Goal: Complete application form: Complete application form

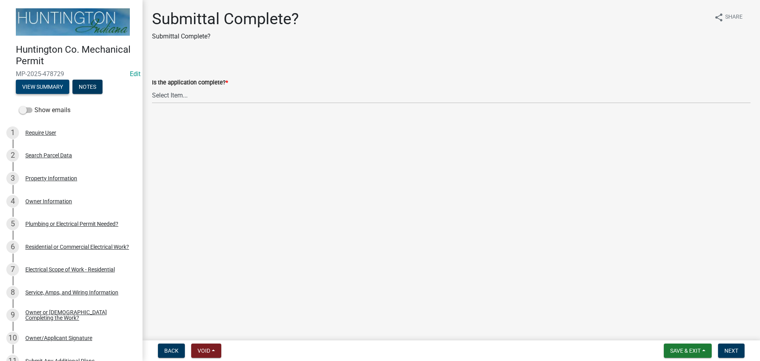
click at [57, 86] on button "View Summary" at bounding box center [42, 87] width 53 height 14
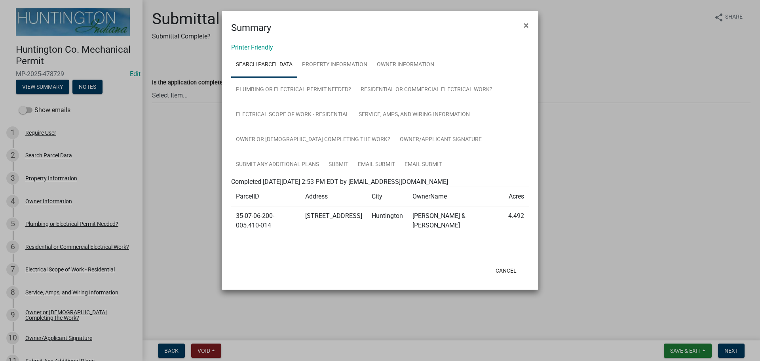
click at [255, 51] on div "Printer Friendly Search Parcel Data Property Information Owner Information Plum…" at bounding box center [380, 147] width 317 height 225
click at [256, 48] on link "Printer Friendly" at bounding box center [252, 48] width 42 height 8
click at [524, 24] on span "×" at bounding box center [526, 25] width 5 height 11
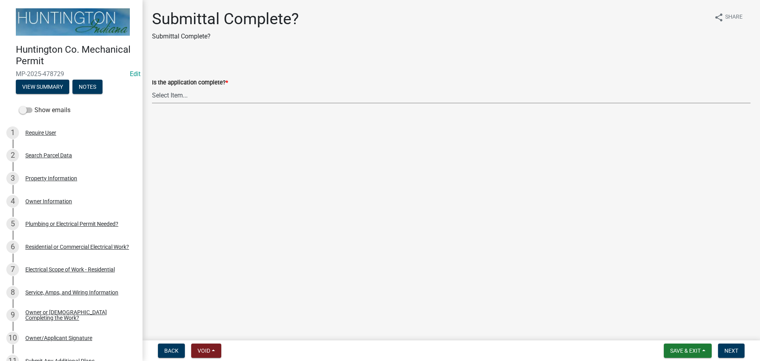
click at [175, 99] on select "Select Item... Yes No" at bounding box center [451, 95] width 599 height 16
click at [152, 87] on select "Select Item... Yes No" at bounding box center [451, 95] width 599 height 16
select select "1782a9c7-7323-4da6-ac5b-f89a69a3d723"
click at [730, 345] on button "Next" at bounding box center [731, 350] width 27 height 14
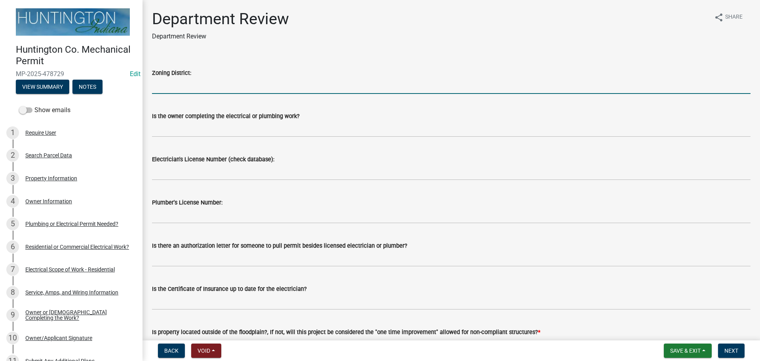
click at [215, 86] on input "Zoning District:" at bounding box center [451, 86] width 599 height 16
type input "Ag"
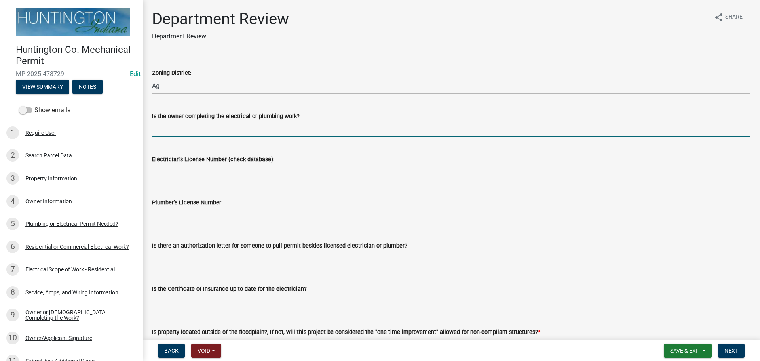
click at [203, 126] on input "Is the owner completing the electrical or plumbing work?" at bounding box center [451, 129] width 599 height 16
type input "yes"
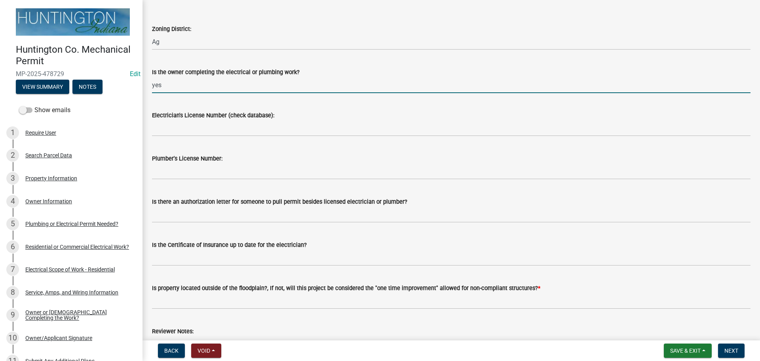
scroll to position [172, 0]
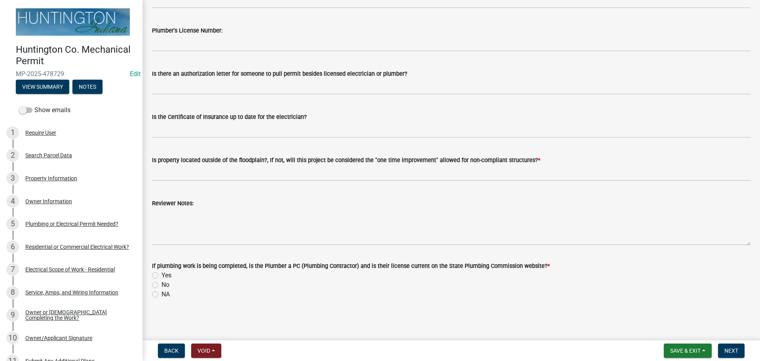
click at [198, 181] on wm-data-entity-input "Is property located outside of the floodplain?, If not, will this project be co…" at bounding box center [451, 165] width 599 height 43
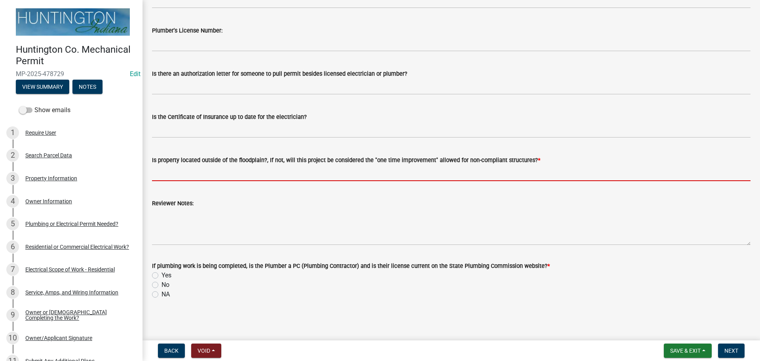
click at [198, 179] on input "Is property located outside of the floodplain?, If not, will this project be co…" at bounding box center [451, 173] width 599 height 16
type input "yes"
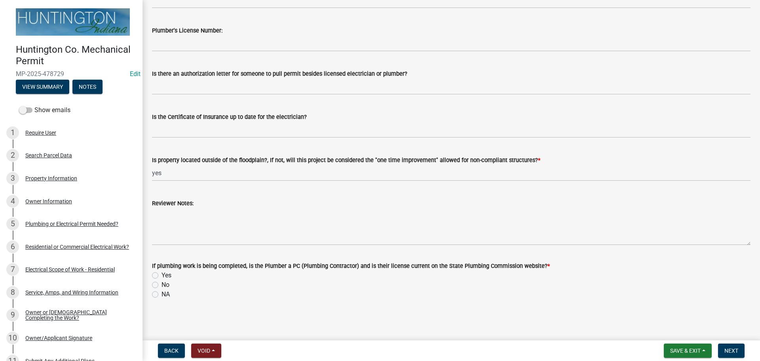
click at [162, 292] on label "NA" at bounding box center [166, 294] width 8 height 10
click at [162, 292] on input "NA" at bounding box center [164, 291] width 5 height 5
radio input "true"
click at [739, 346] on button "Next" at bounding box center [731, 350] width 27 height 14
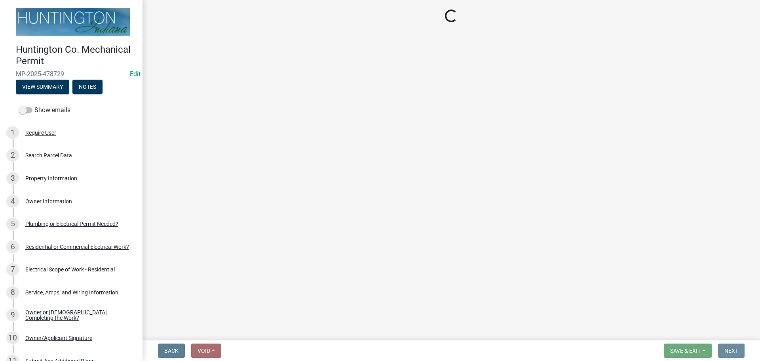
scroll to position [0, 0]
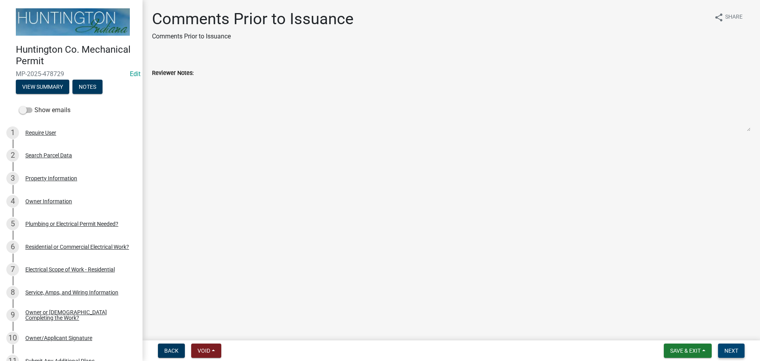
click at [739, 346] on button "Next" at bounding box center [731, 350] width 27 height 14
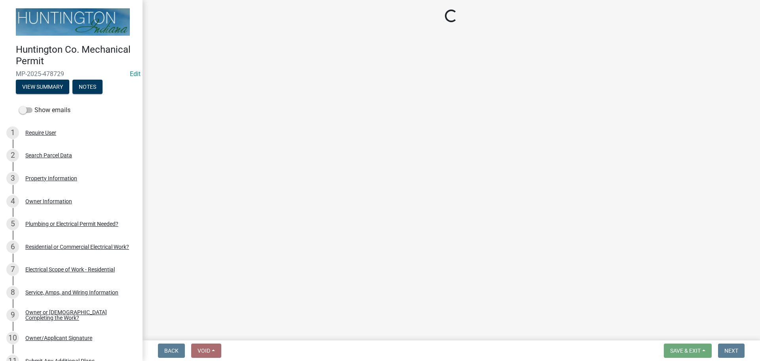
select select "3: 3"
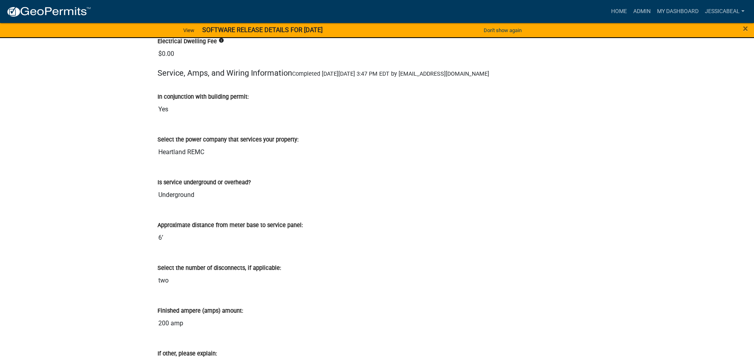
scroll to position [871, 0]
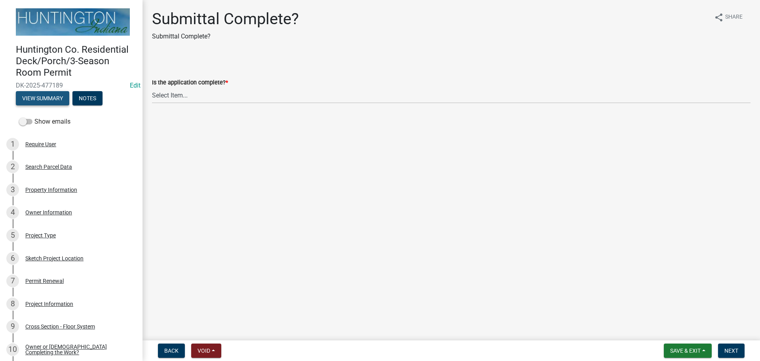
click at [46, 101] on button "View Summary" at bounding box center [42, 98] width 53 height 14
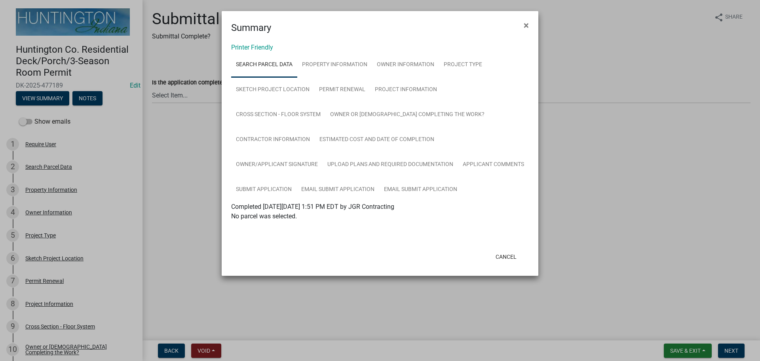
click at [235, 42] on div "Printer Friendly Search Parcel Data Property Information Owner Information Proj…" at bounding box center [380, 140] width 317 height 211
click at [247, 46] on link "Printer Friendly" at bounding box center [252, 48] width 42 height 8
click at [520, 25] on button "×" at bounding box center [526, 25] width 18 height 22
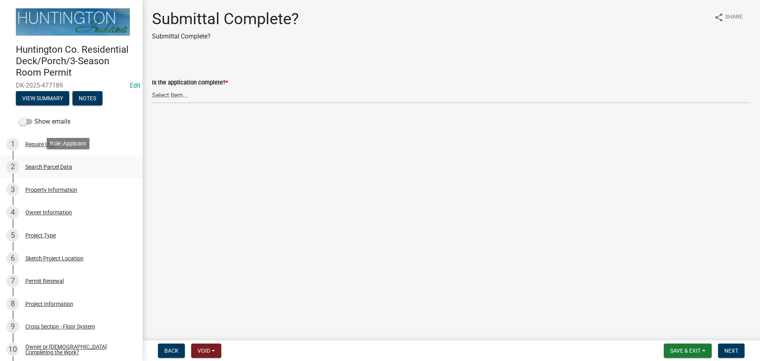
click at [48, 165] on div "Search Parcel Data" at bounding box center [48, 167] width 47 height 6
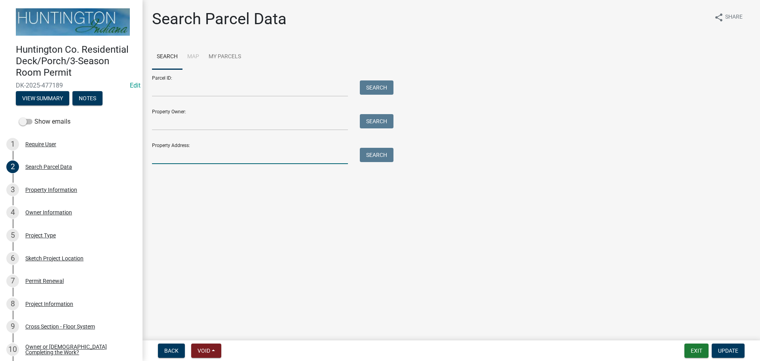
click at [192, 151] on input "Property Address:" at bounding box center [250, 156] width 196 height 16
type input "6035"
click at [368, 155] on button "Search" at bounding box center [377, 155] width 34 height 14
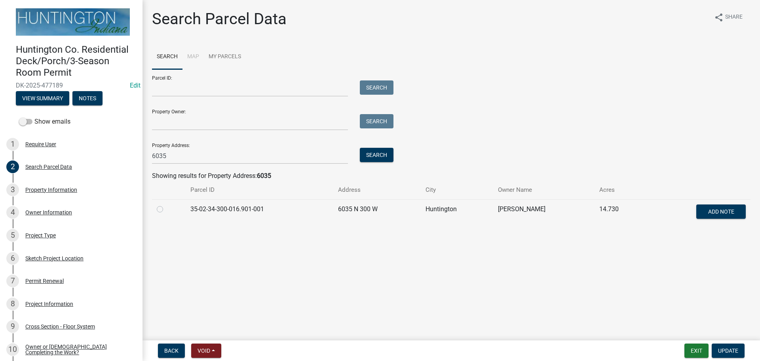
click at [156, 207] on td at bounding box center [169, 212] width 34 height 26
click at [166, 204] on label at bounding box center [166, 204] width 0 height 0
click at [166, 209] on input "radio" at bounding box center [168, 206] width 5 height 5
radio input "true"
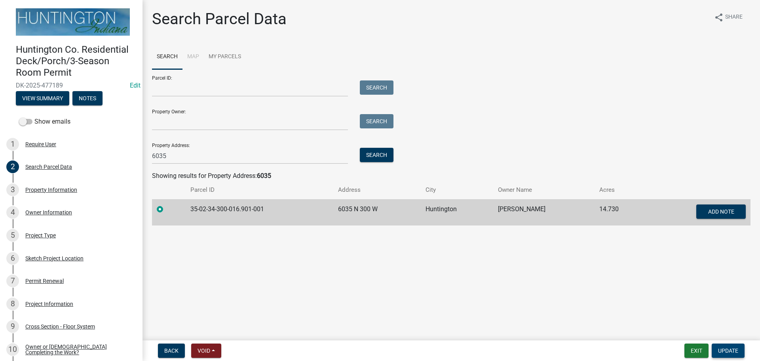
click at [717, 347] on button "Update" at bounding box center [728, 350] width 33 height 14
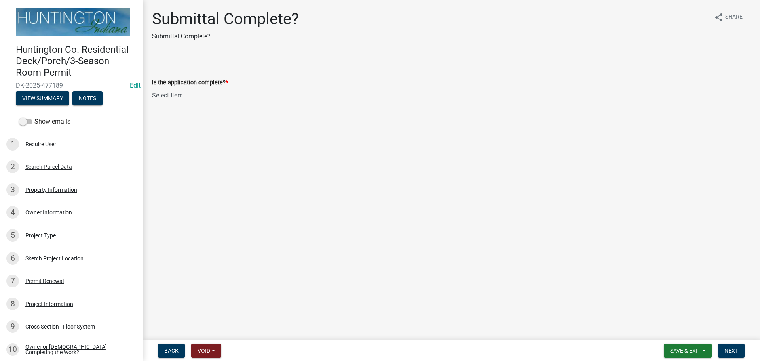
click at [176, 92] on select "Select Item... Yes No" at bounding box center [451, 95] width 599 height 16
click at [152, 87] on select "Select Item... Yes No" at bounding box center [451, 95] width 599 height 16
select select "66582fed-d1d1-4813-a7fe-59cc5b471393"
click at [735, 346] on button "Next" at bounding box center [731, 350] width 27 height 14
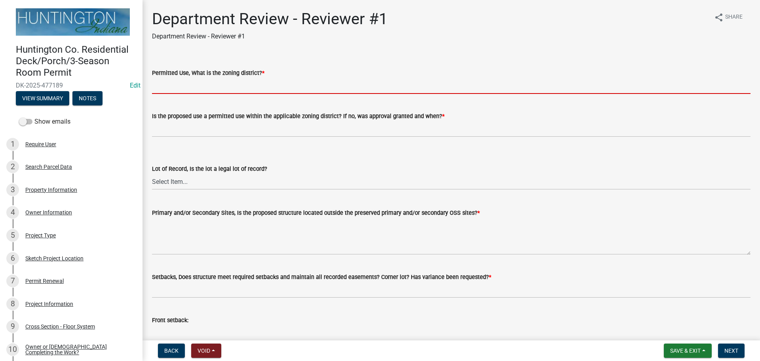
click at [191, 92] on input "Permitted Use, What is the zoning district? *" at bounding box center [451, 86] width 599 height 16
type input "Ag"
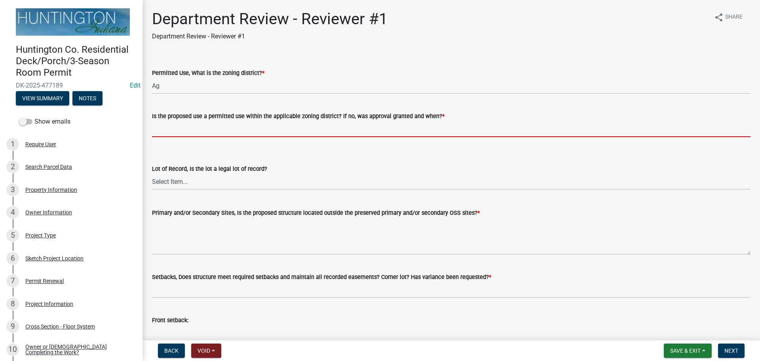
click at [185, 131] on input "Is the proposed use a permitted use within the applicable zoning district? If n…" at bounding box center [451, 129] width 599 height 16
type input "yes"
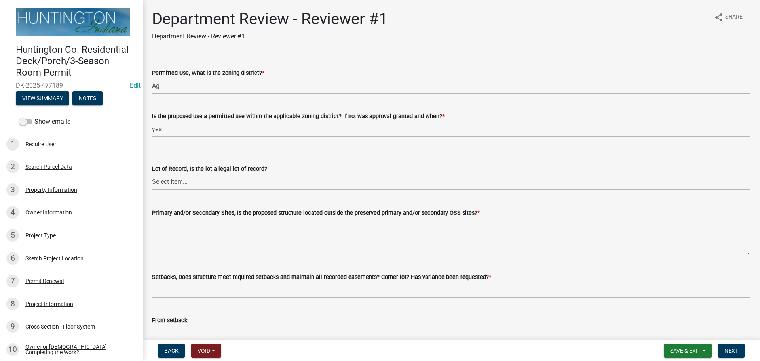
click at [167, 188] on select "Select Item... Yes No" at bounding box center [451, 181] width 599 height 16
click at [152, 173] on select "Select Item... Yes No" at bounding box center [451, 181] width 599 height 16
select select "ef275397-06f9-49fc-9e48-d49d3fc80a10"
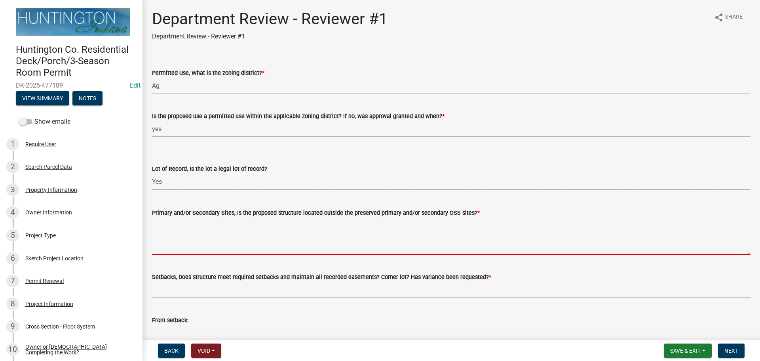
click at [166, 237] on textarea "Primary and/or Secondary Sites, Is the proposed structure located outside the p…" at bounding box center [451, 235] width 599 height 37
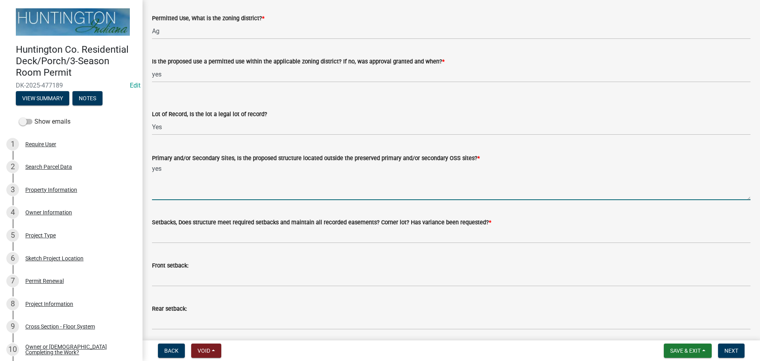
scroll to position [119, 0]
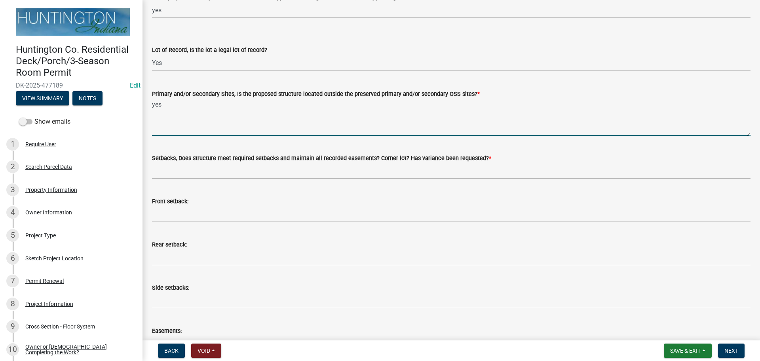
type textarea "yes"
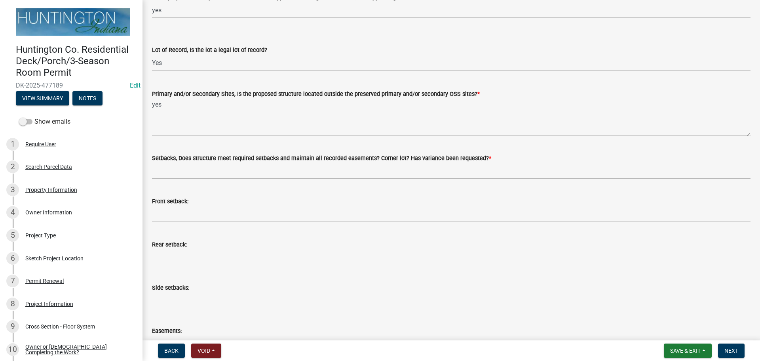
click at [168, 179] on wm-data-entity-input "Setbacks, Does structure meet required setbacks and maintain all recorded easem…" at bounding box center [451, 163] width 599 height 43
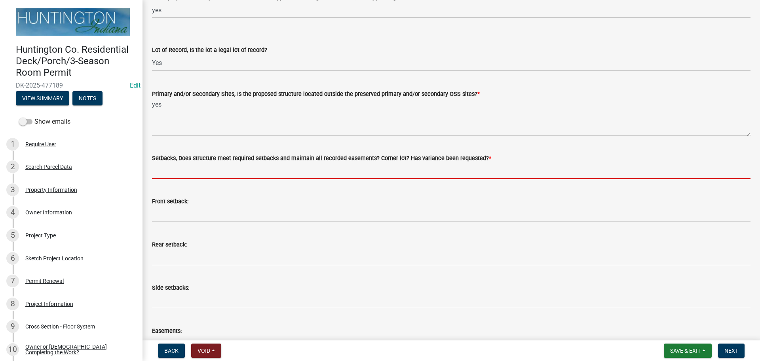
click at [169, 175] on input "Setbacks, Does structure meet required setbacks and maintain all recorded easem…" at bounding box center [451, 171] width 599 height 16
type input "yes"
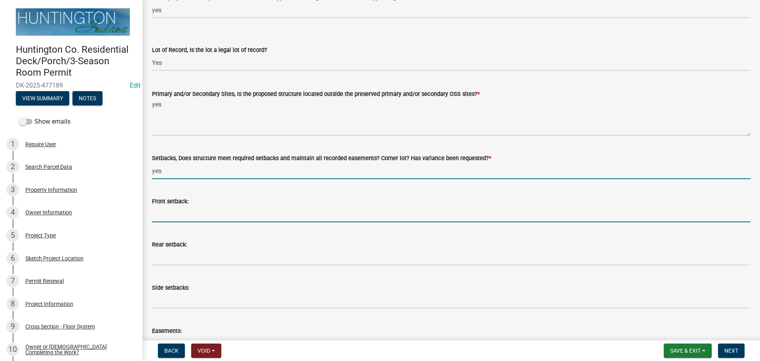
click at [182, 209] on input "Front setback:" at bounding box center [451, 214] width 599 height 16
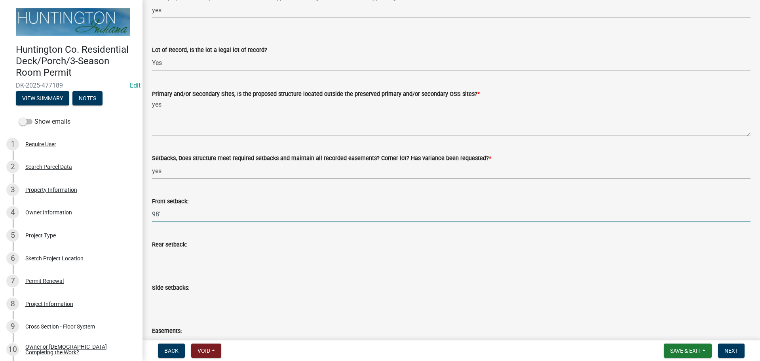
type input "98'"
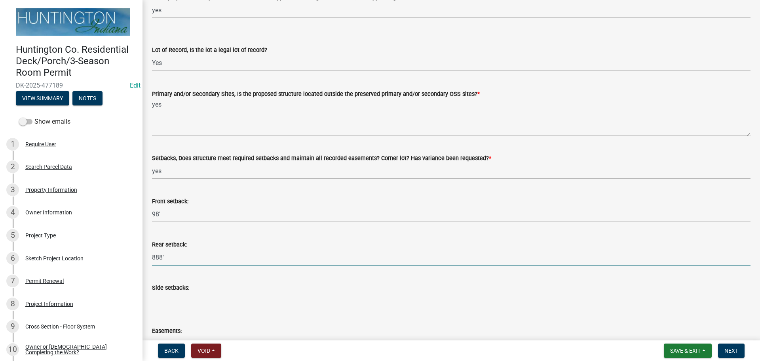
type input "888'"
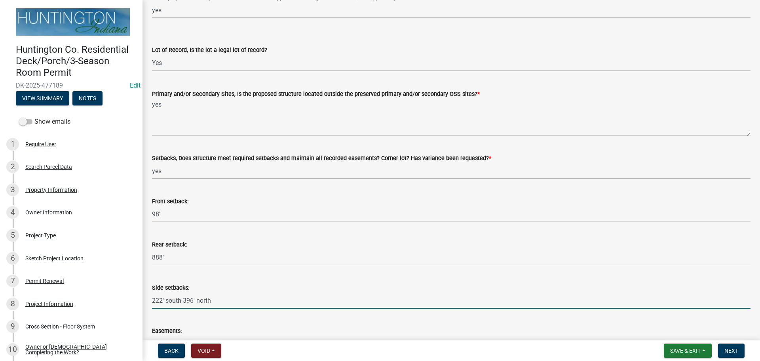
type input "222' south 396' north"
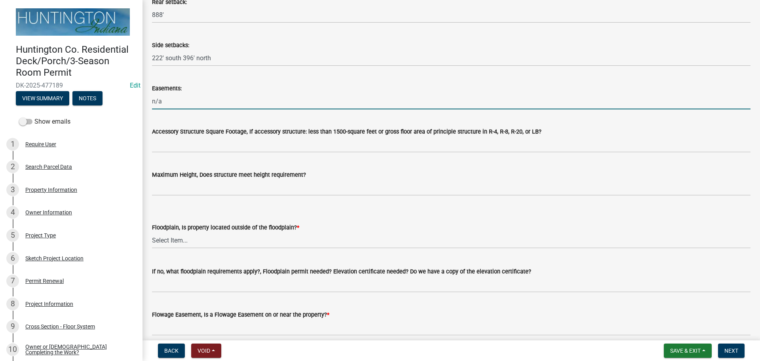
scroll to position [371, 0]
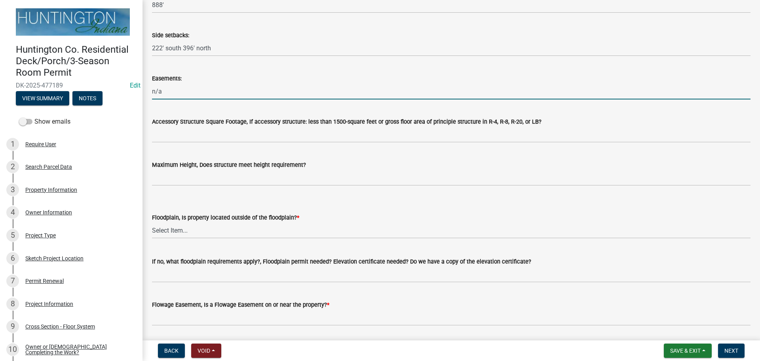
type input "n/a"
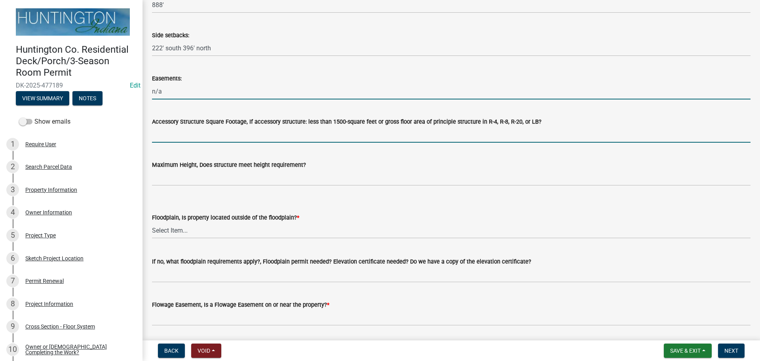
click at [181, 142] on input "Accessory Structure Square Footage, If accessory structure: less than 1500-squa…" at bounding box center [451, 134] width 599 height 16
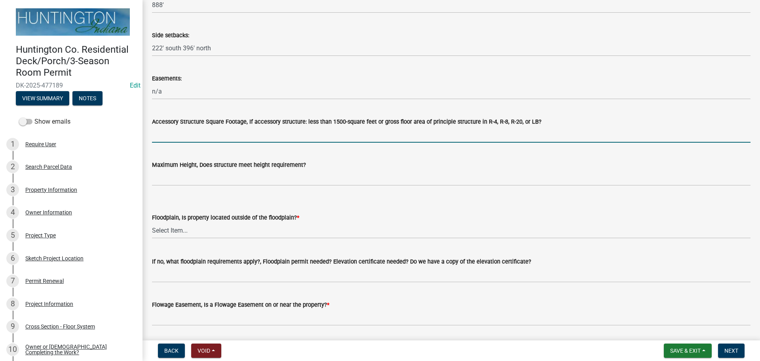
type input "n/a"
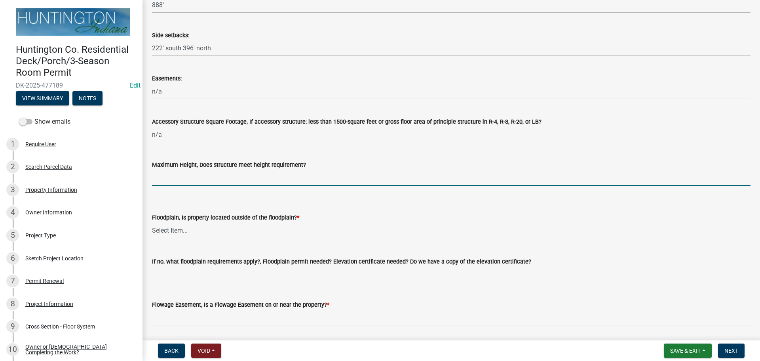
click at [186, 184] on input "Maximum Height, Does structure meet height requirement?" at bounding box center [451, 177] width 599 height 16
type input "yes"
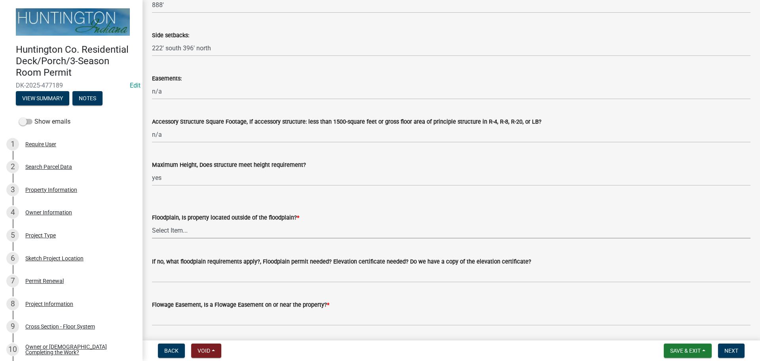
click at [176, 234] on select "Select Item... Yes No" at bounding box center [451, 230] width 599 height 16
click at [152, 222] on select "Select Item... Yes No" at bounding box center [451, 230] width 599 height 16
select select "4d344b6b-263e-4955-821e-df439c2abf80"
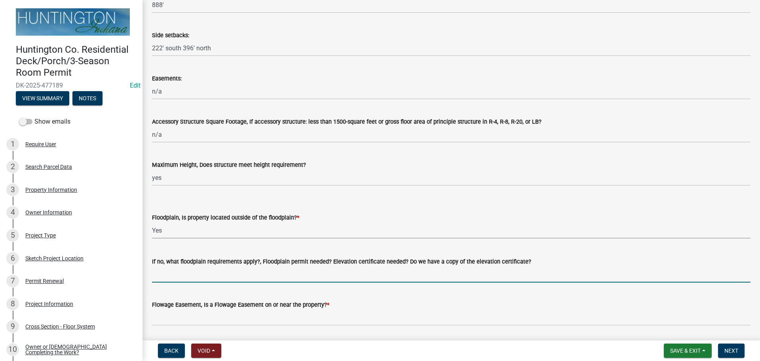
drag, startPoint x: 182, startPoint y: 275, endPoint x: 187, endPoint y: 274, distance: 4.9
click at [182, 275] on input "If no, what floodplain requirements apply?, Floodplain permit needed? Elevation…" at bounding box center [451, 274] width 599 height 16
type input "n/a"
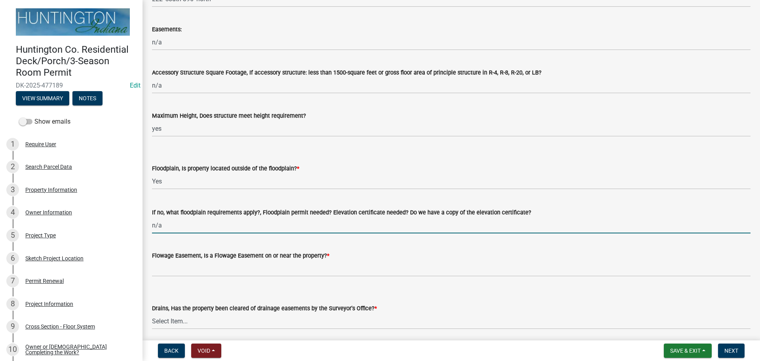
scroll to position [490, 0]
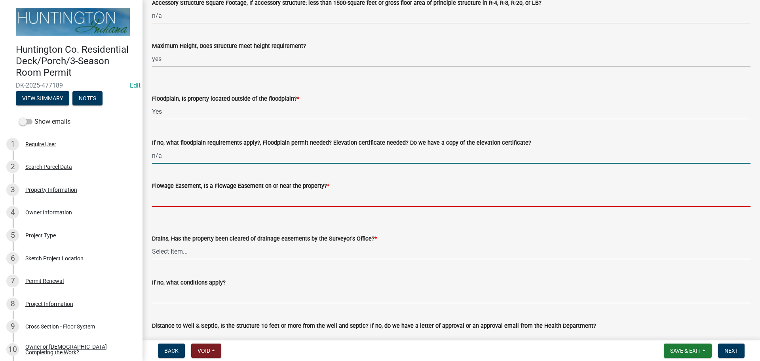
click at [171, 201] on input "Flowage Easement, Is a Flowage Easement on or near the property? *" at bounding box center [451, 198] width 599 height 16
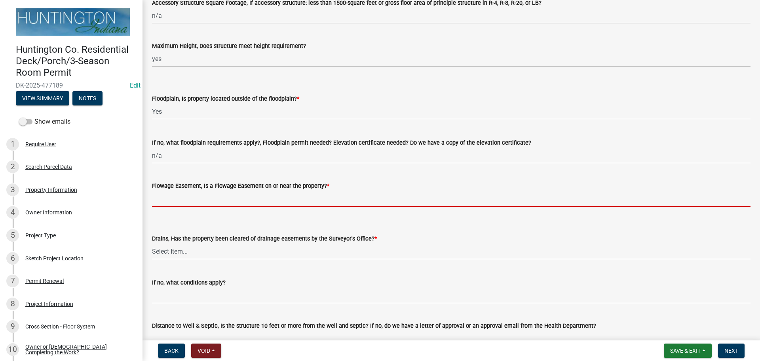
type input "no"
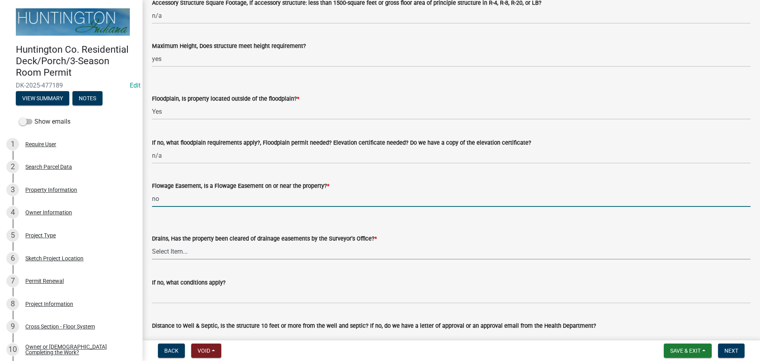
click at [169, 255] on select "Select Item... Yes No" at bounding box center [451, 251] width 599 height 16
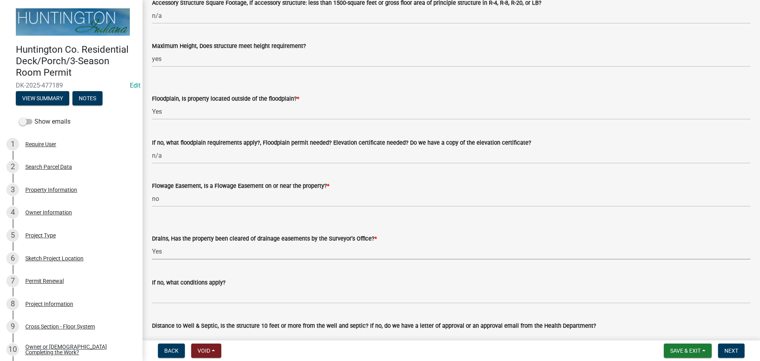
click at [152, 243] on select "Select Item... Yes No" at bounding box center [451, 251] width 599 height 16
select select "3435a8d9-7fe8-426c-a79c-bec098f274c8"
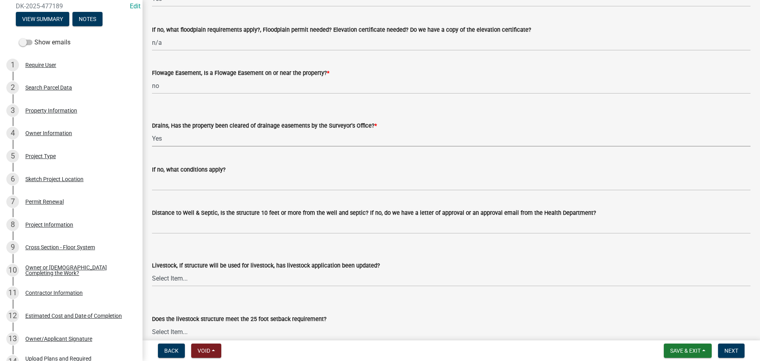
scroll to position [608, 0]
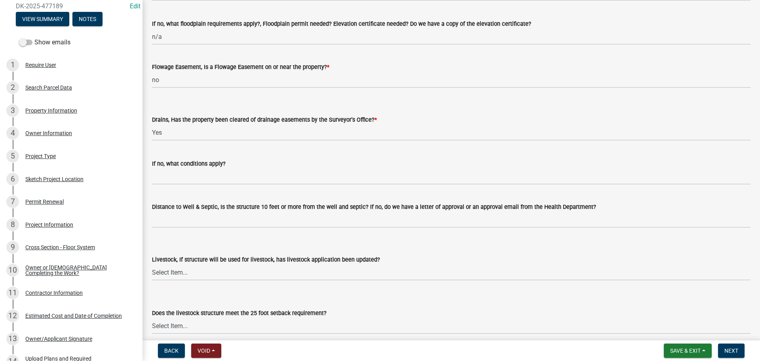
click at [189, 167] on div "If no, what conditions apply?" at bounding box center [451, 164] width 599 height 10
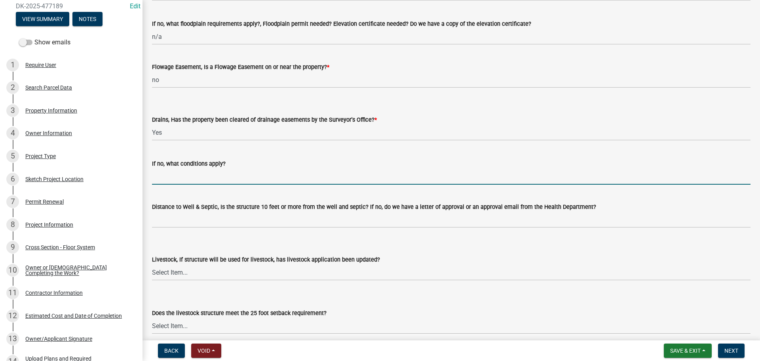
click at [201, 182] on input "If no, what conditions apply?" at bounding box center [451, 176] width 599 height 16
type input "n/a"
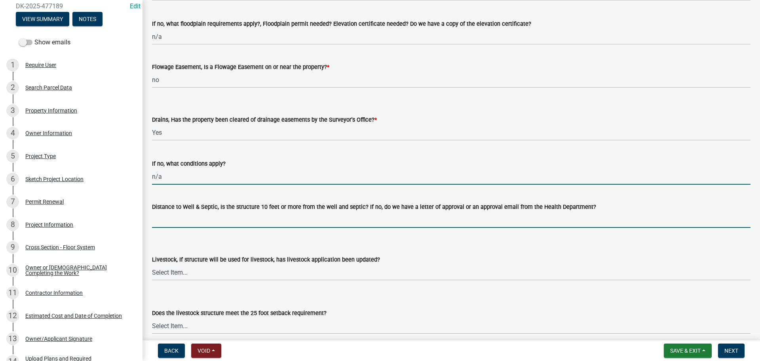
click at [213, 219] on input "Distance to Well & Septic, Is the structure 10 feet or more from the well and s…" at bounding box center [451, 219] width 599 height 16
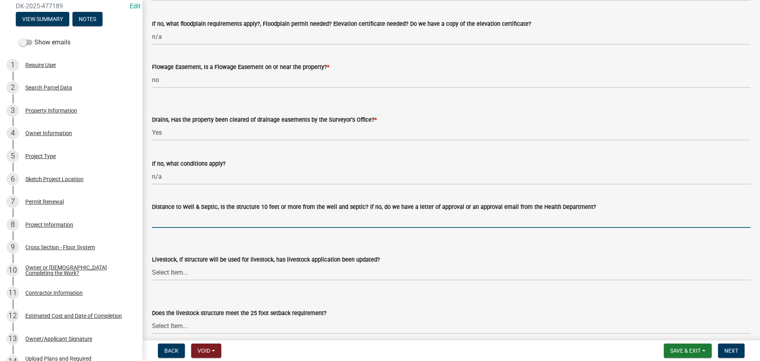
type input "yes per applicant"
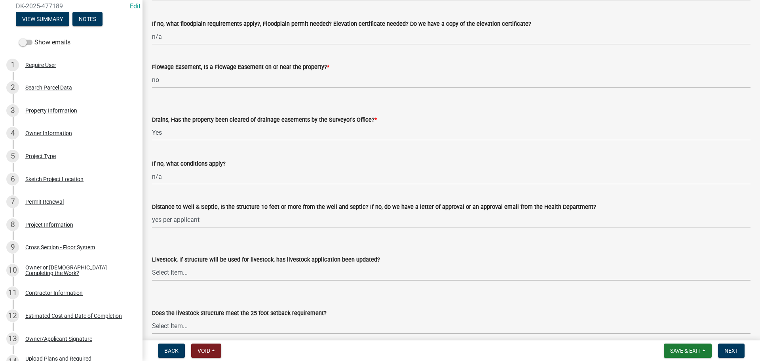
click at [206, 275] on select "Select Item... Yes No N/A" at bounding box center [451, 272] width 599 height 16
click at [152, 264] on select "Select Item... Yes No N/A" at bounding box center [451, 272] width 599 height 16
select select "eaf3e748-0c34-4172-8b01-65cdd0471d39"
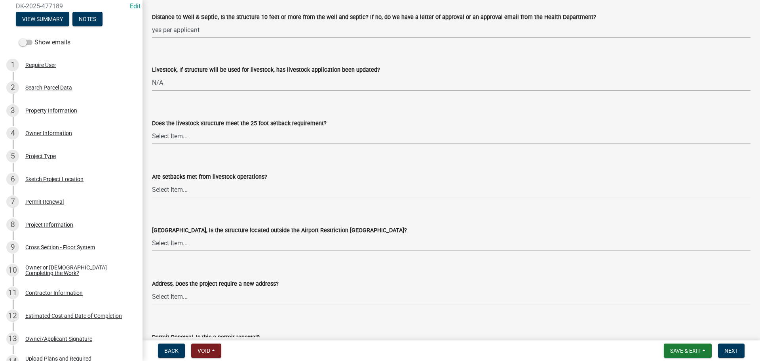
scroll to position [806, 0]
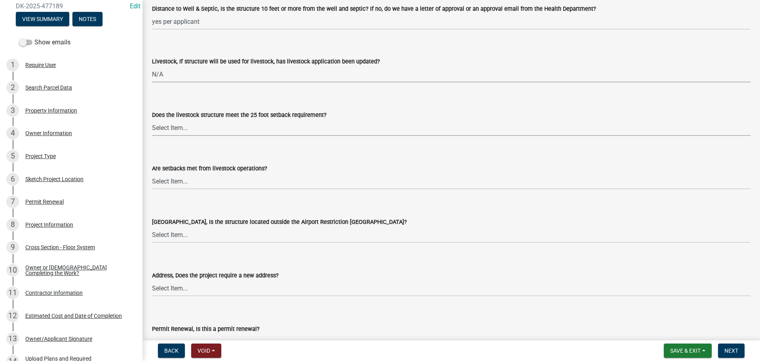
click at [185, 129] on select "Select Item... Yes No N/A" at bounding box center [451, 128] width 599 height 16
click at [152, 120] on select "Select Item... Yes No N/A" at bounding box center [451, 128] width 599 height 16
select select "97f70f7f-d8ff-42c1-b3fa-bd81516e2135"
click at [179, 182] on select "Select Item... Yes No" at bounding box center [451, 181] width 599 height 16
click at [152, 173] on select "Select Item... Yes No" at bounding box center [451, 181] width 599 height 16
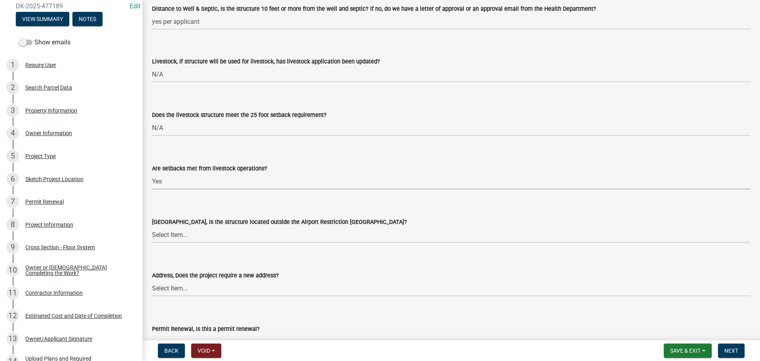
select select "bcfbae84-cc48-4e96-a608-95d4b3afbd10"
drag, startPoint x: 180, startPoint y: 235, endPoint x: 184, endPoint y: 241, distance: 6.8
click at [180, 235] on select "Select Item... Yes No" at bounding box center [451, 234] width 599 height 16
click at [152, 226] on select "Select Item... Yes No" at bounding box center [451, 234] width 599 height 16
select select "0a18fa03-91a8-4574-a853-f13f36fc951a"
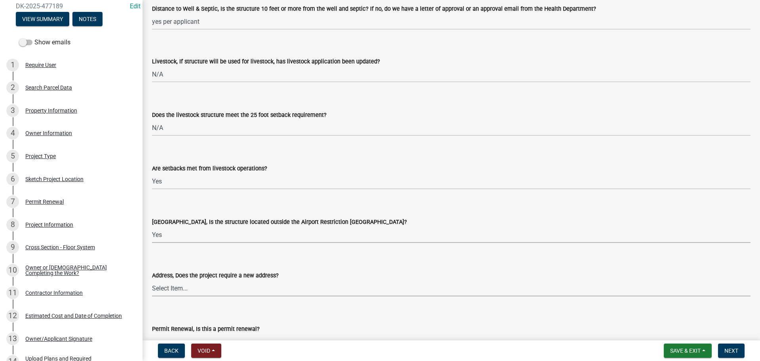
click at [184, 283] on select "Select Item... Yes No" at bounding box center [451, 288] width 599 height 16
click at [152, 280] on select "Select Item... Yes No" at bounding box center [451, 288] width 599 height 16
select select "cc1b4594-f27a-40d9-bda8-9112ff5e7b5c"
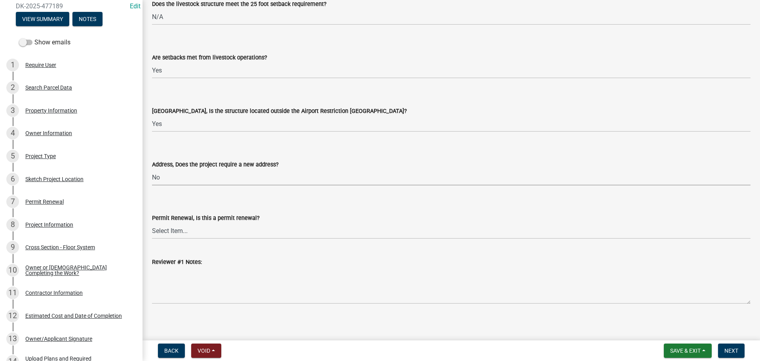
scroll to position [921, 0]
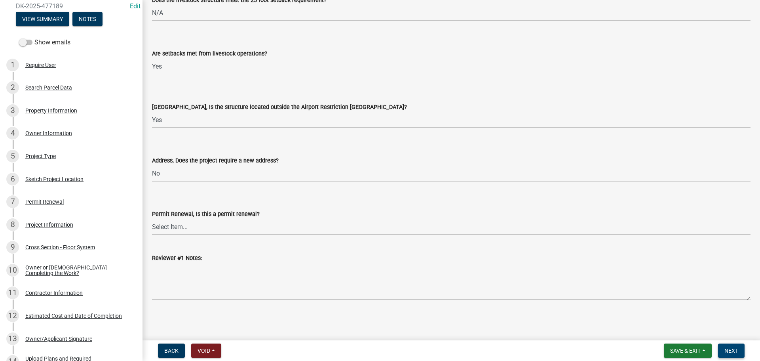
click at [737, 347] on span "Next" at bounding box center [731, 350] width 14 height 6
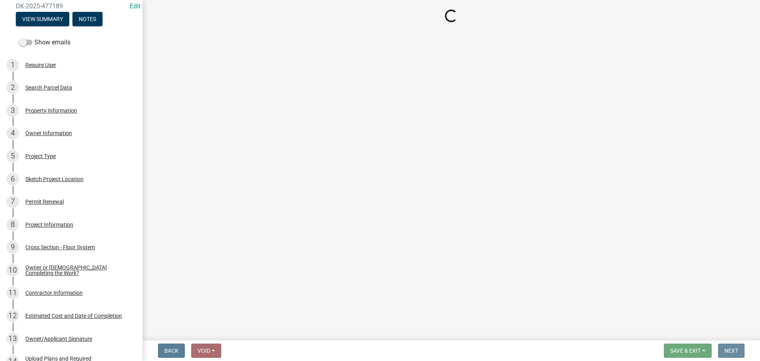
scroll to position [0, 0]
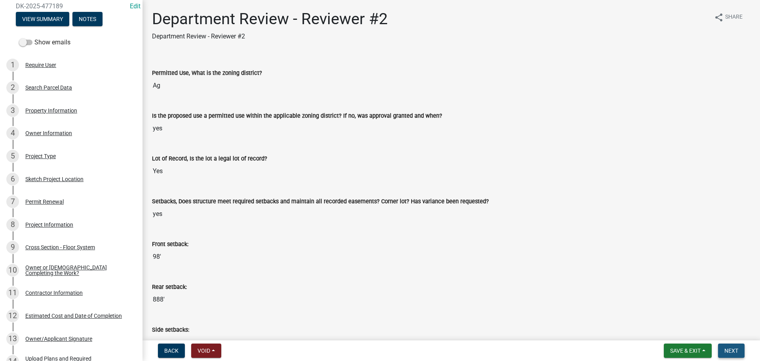
click at [737, 347] on span "Next" at bounding box center [731, 350] width 14 height 6
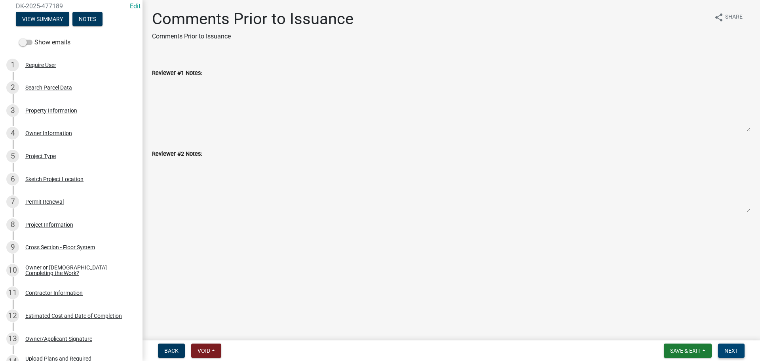
click at [737, 347] on span "Next" at bounding box center [731, 350] width 14 height 6
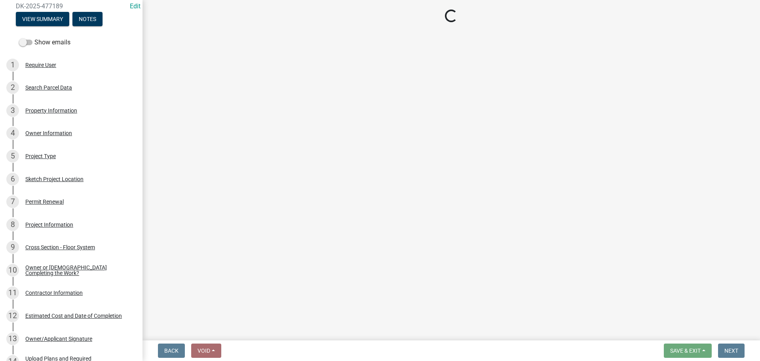
select select "3: 3"
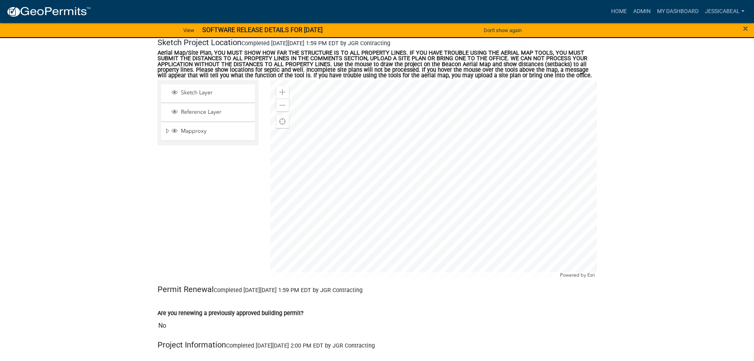
scroll to position [633, 0]
click at [279, 89] on span at bounding box center [282, 91] width 6 height 6
click at [399, 171] on div at bounding box center [433, 178] width 327 height 198
click at [370, 217] on div at bounding box center [433, 178] width 327 height 198
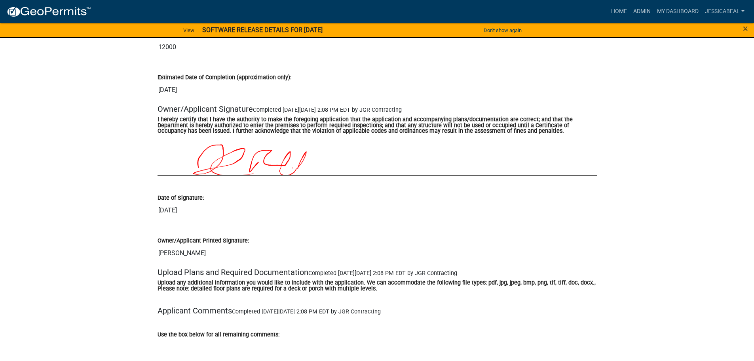
scroll to position [2177, 0]
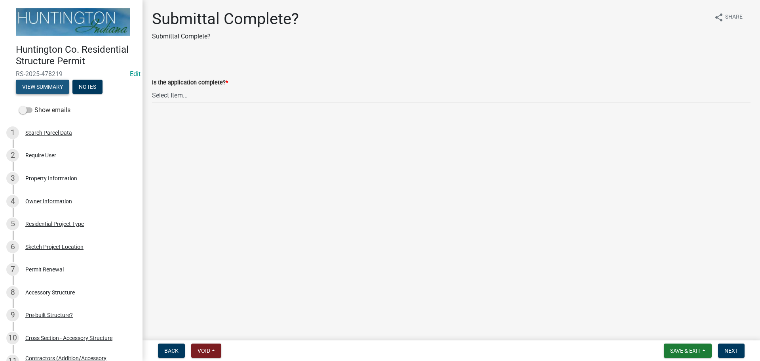
click at [23, 86] on button "View Summary" at bounding box center [42, 87] width 53 height 14
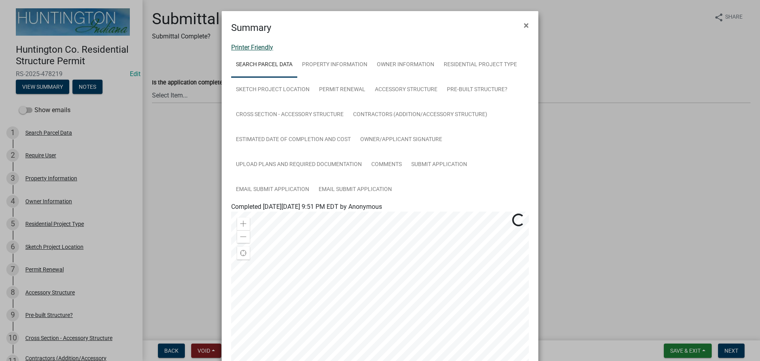
click at [256, 47] on link "Printer Friendly" at bounding box center [252, 48] width 42 height 8
click at [524, 25] on span "×" at bounding box center [526, 25] width 5 height 11
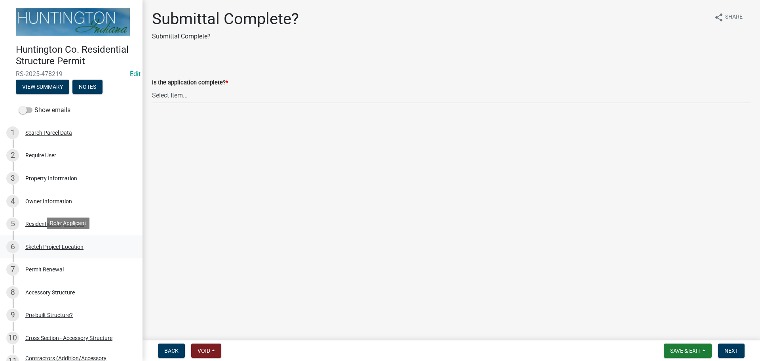
click at [25, 240] on div "6 Sketch Project Location" at bounding box center [68, 246] width 124 height 13
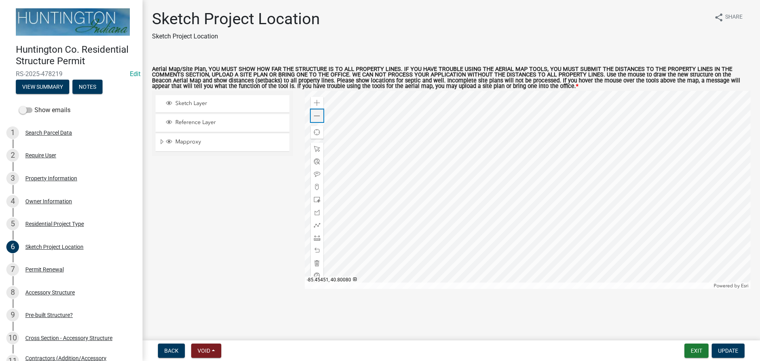
click at [317, 113] on span at bounding box center [317, 116] width 6 height 6
click at [317, 240] on span at bounding box center [317, 237] width 6 height 6
click at [521, 196] on div at bounding box center [528, 190] width 446 height 198
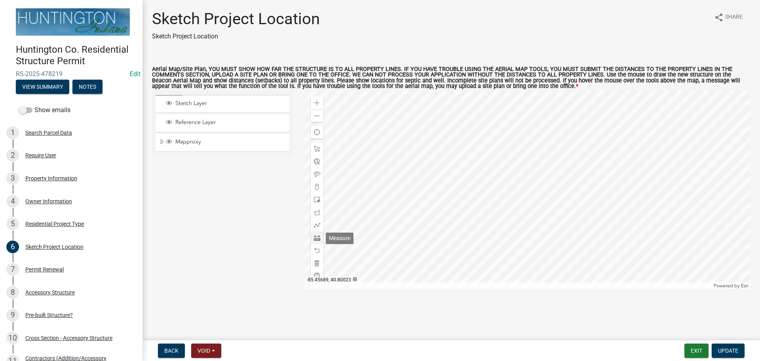
click at [322, 240] on div at bounding box center [317, 237] width 13 height 13
click at [516, 191] on div at bounding box center [528, 190] width 446 height 198
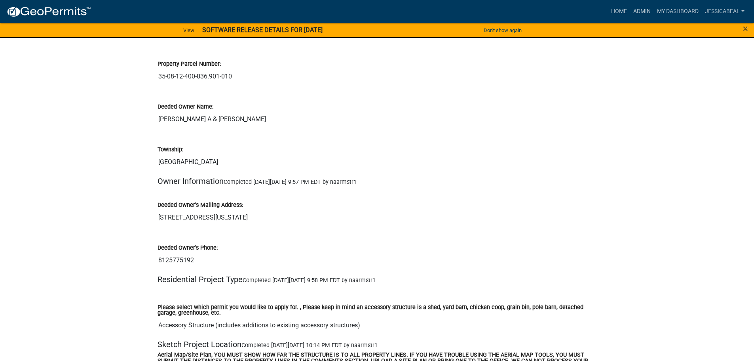
scroll to position [594, 0]
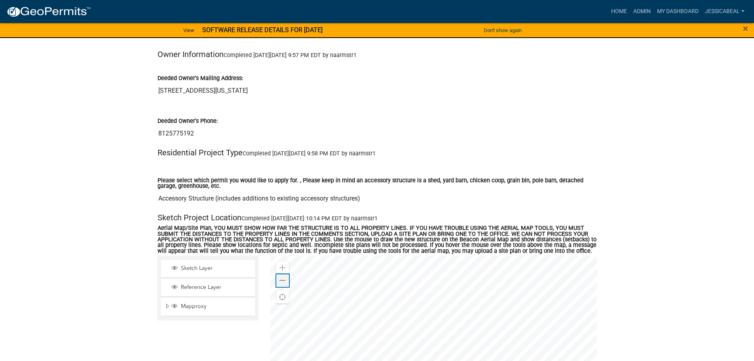
click at [279, 279] on div "Zoom out" at bounding box center [282, 280] width 13 height 13
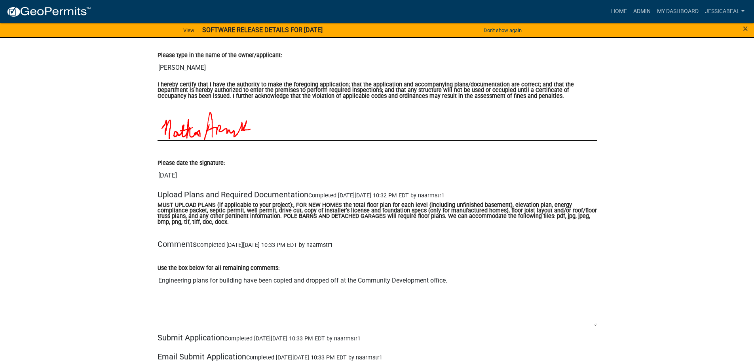
scroll to position [3127, 0]
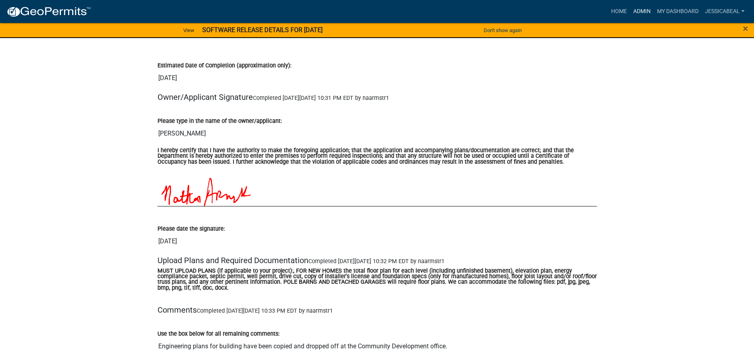
click at [645, 10] on link "Admin" at bounding box center [642, 11] width 24 height 15
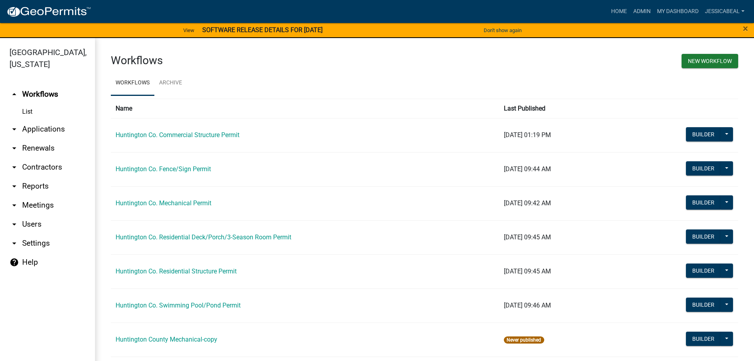
click at [27, 131] on link "arrow_drop_down Applications" at bounding box center [47, 129] width 95 height 19
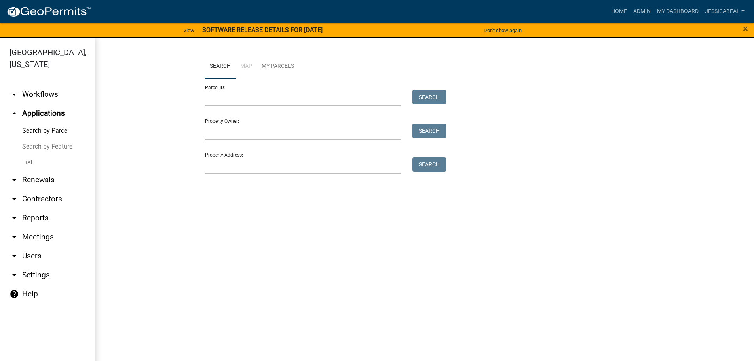
click at [29, 161] on link "List" at bounding box center [47, 162] width 95 height 16
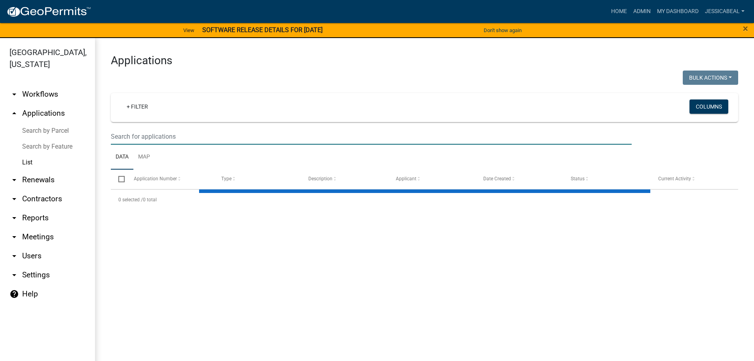
click at [161, 134] on input "text" at bounding box center [371, 136] width 521 height 16
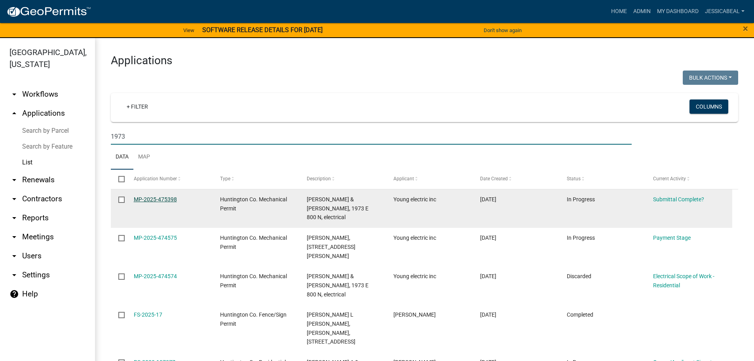
type input "1973"
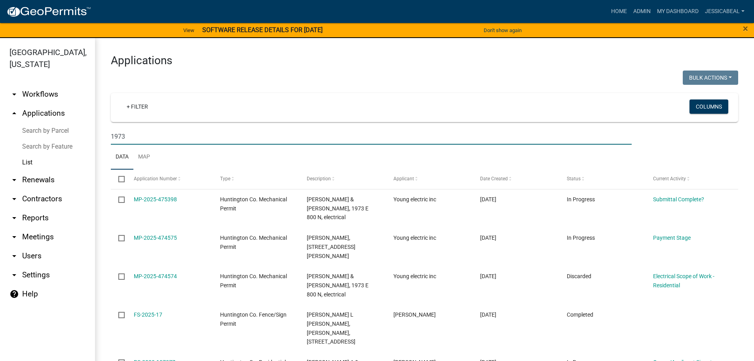
drag, startPoint x: 166, startPoint y: 200, endPoint x: 110, endPoint y: 170, distance: 63.2
click at [165, 199] on link "MP-2025-475398" at bounding box center [155, 199] width 43 height 6
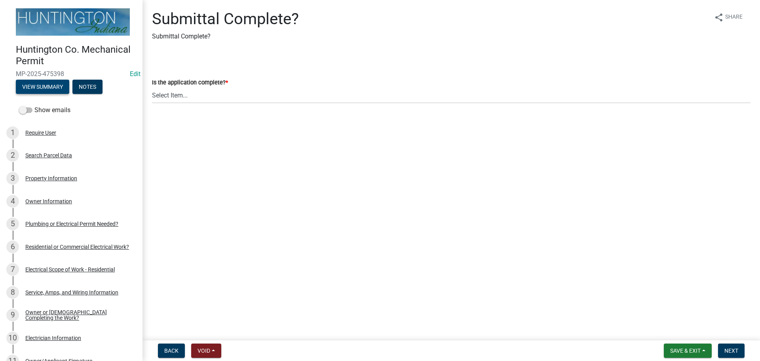
click at [36, 82] on button "View Summary" at bounding box center [42, 87] width 53 height 14
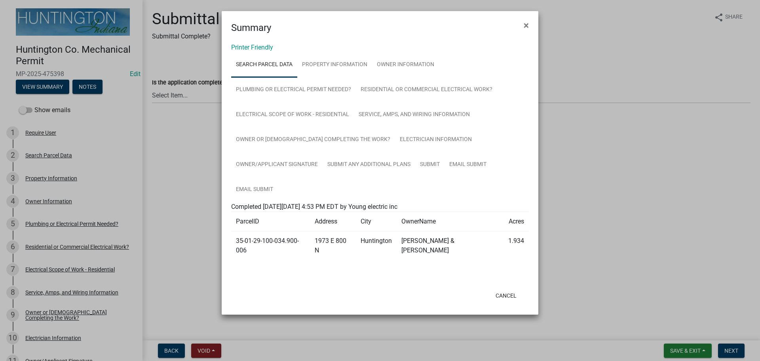
click at [244, 42] on div "Printer Friendly Search Parcel Data Property Information Owner Information Plum…" at bounding box center [380, 160] width 317 height 250
click at [237, 50] on link "Printer Friendly" at bounding box center [252, 48] width 42 height 8
click at [524, 24] on span "×" at bounding box center [526, 25] width 5 height 11
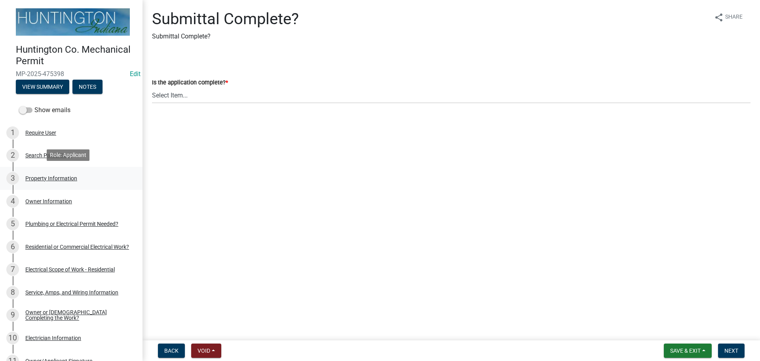
click at [44, 178] on div "Property Information" at bounding box center [51, 178] width 52 height 6
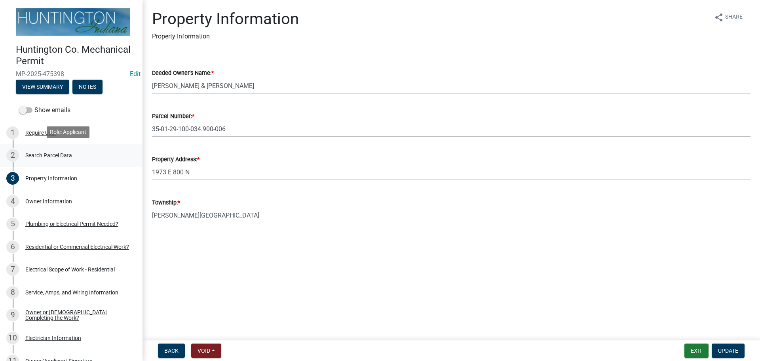
click at [46, 154] on div "Search Parcel Data" at bounding box center [48, 155] width 47 height 6
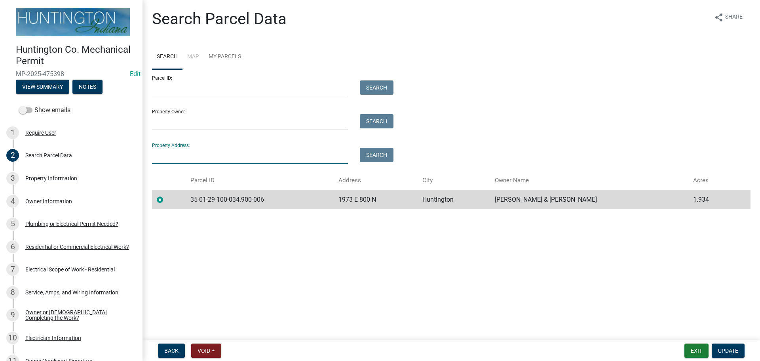
click at [213, 157] on input "Property Address:" at bounding box center [250, 156] width 196 height 16
type input "7604"
click at [372, 153] on button "Search" at bounding box center [377, 155] width 34 height 14
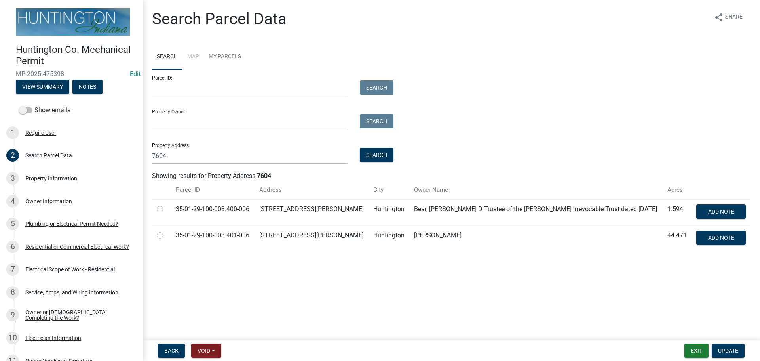
click at [166, 230] on label at bounding box center [166, 230] width 0 height 0
click at [166, 234] on input "radio" at bounding box center [168, 232] width 5 height 5
radio input "true"
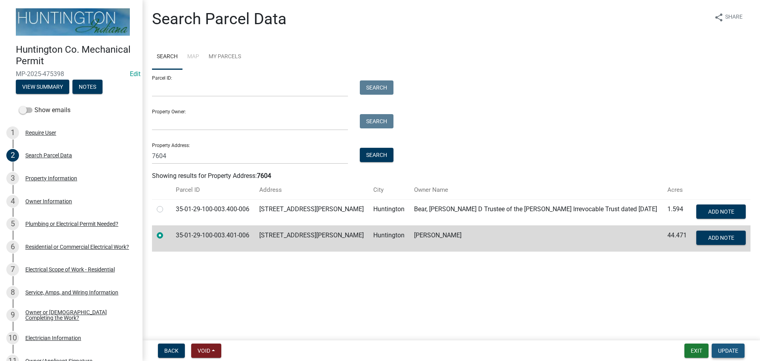
click at [721, 345] on button "Update" at bounding box center [728, 350] width 33 height 14
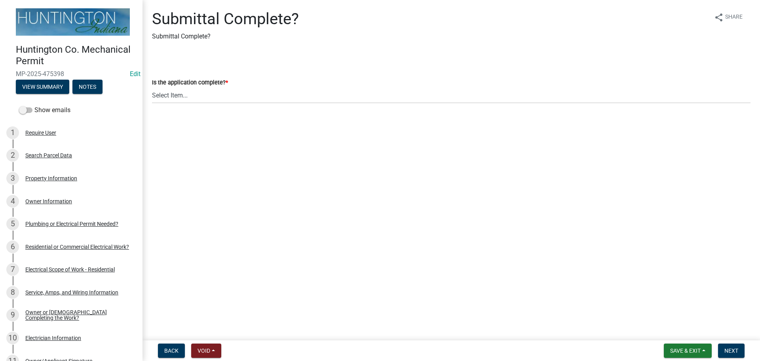
click at [58, 175] on div "Property Information" at bounding box center [51, 178] width 52 height 6
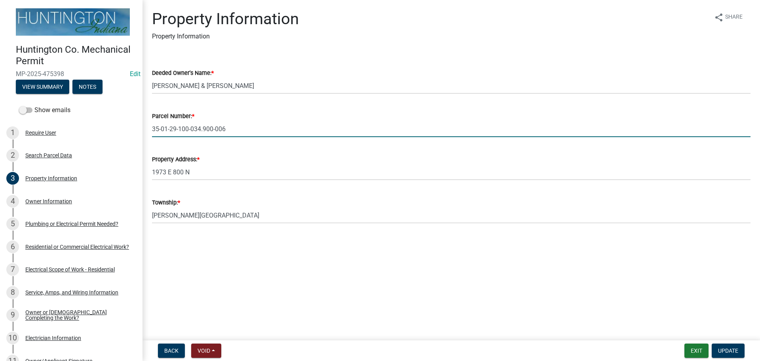
drag, startPoint x: 239, startPoint y: 128, endPoint x: 137, endPoint y: 124, distance: 101.4
click at [137, 124] on div "Huntington Co. Mechanical Permit MP-2025-475398 Edit View Summary Notes Show em…" at bounding box center [380, 180] width 760 height 361
paste input "03.401"
type input "35-01-29-100-003.401-006"
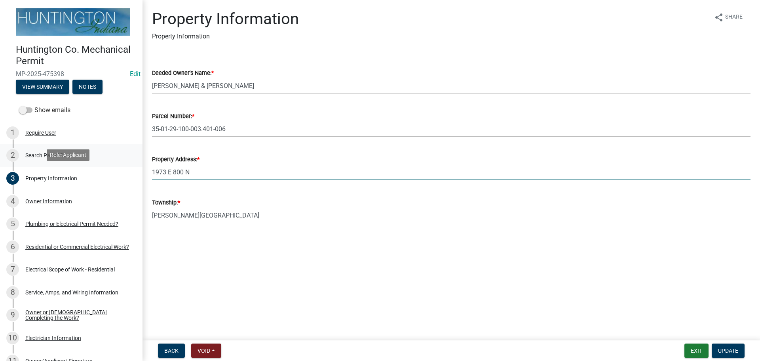
drag, startPoint x: 213, startPoint y: 174, endPoint x: 133, endPoint y: 162, distance: 80.1
click at [122, 166] on div "Huntington Co. Mechanical Permit MP-2025-475398 Edit View Summary Notes Show em…" at bounding box center [380, 180] width 760 height 361
paste input "7604 N Old Fort Wayne Rd"
type input "7604 N Old Fort Wayne Rd"
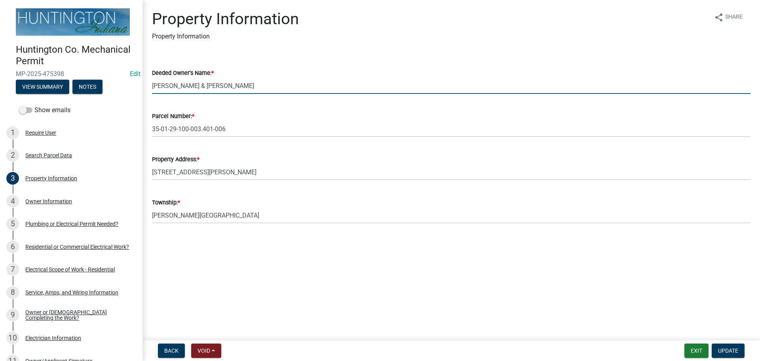
drag, startPoint x: 251, startPoint y: 90, endPoint x: 146, endPoint y: 82, distance: 104.4
click at [146, 82] on div "Deeded Owner's Name: * THOMAS, STEVEN W & AMY D" at bounding box center [451, 75] width 610 height 37
type input "Ryan Johnson"
click at [725, 349] on span "Update" at bounding box center [728, 350] width 20 height 6
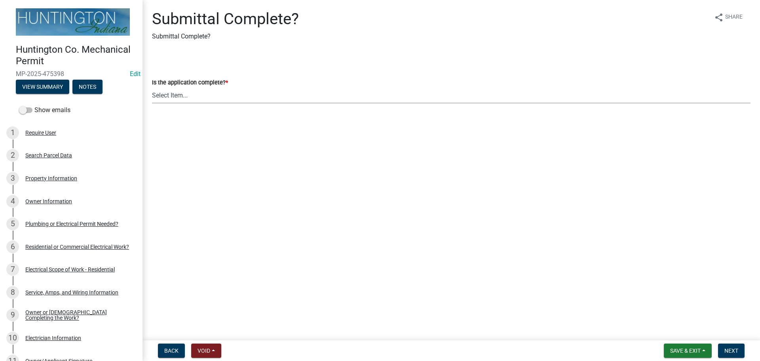
click at [214, 99] on select "Select Item... Yes No" at bounding box center [451, 95] width 599 height 16
click at [152, 87] on select "Select Item... Yes No" at bounding box center [451, 95] width 599 height 16
select select "1782a9c7-7323-4da6-ac5b-f89a69a3d723"
click at [742, 351] on button "Next" at bounding box center [731, 350] width 27 height 14
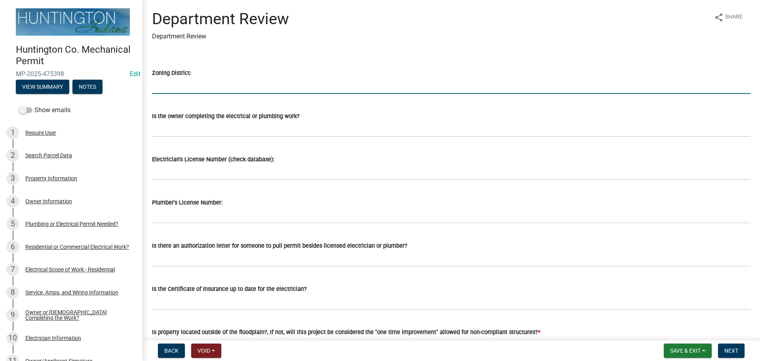
click at [178, 88] on input "Zoning District:" at bounding box center [451, 86] width 599 height 16
type input "Ag"
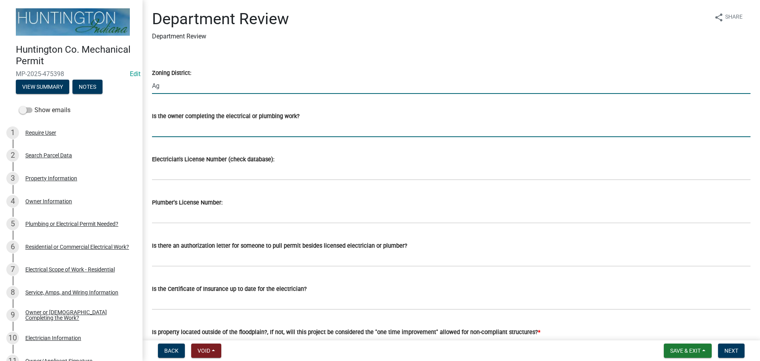
drag, startPoint x: 175, startPoint y: 133, endPoint x: 188, endPoint y: 136, distance: 13.8
click at [175, 133] on input "Is the owner completing the electrical or plumbing work?" at bounding box center [451, 129] width 599 height 16
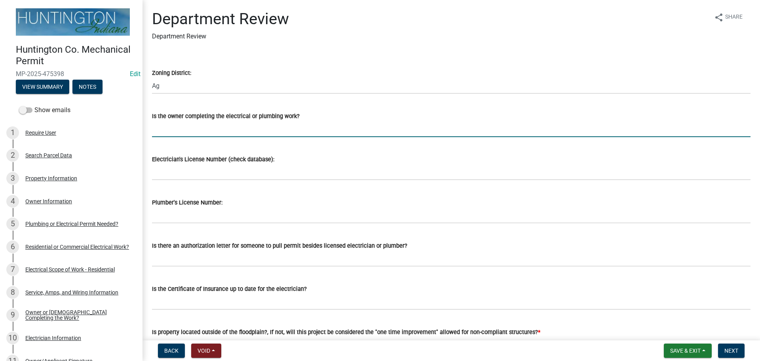
type input "no"
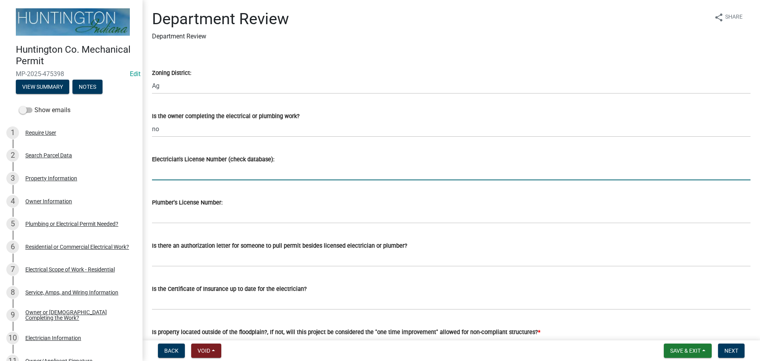
click at [184, 177] on input "Electrician's License Number (check database):" at bounding box center [451, 172] width 599 height 16
type input "25-062"
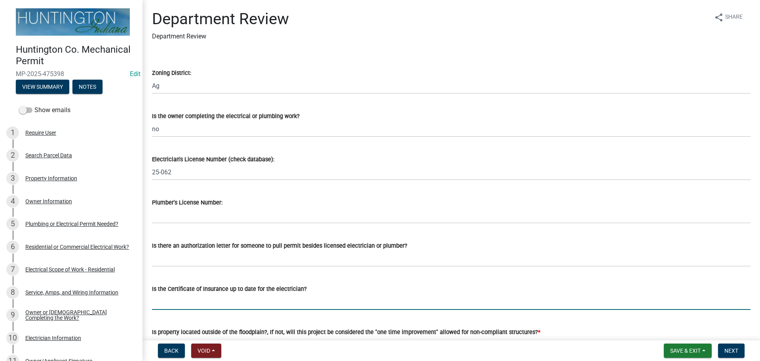
click at [167, 304] on input "Is the Certificate of Insurance up to date for the electrician?" at bounding box center [451, 301] width 599 height 16
type input "yes"
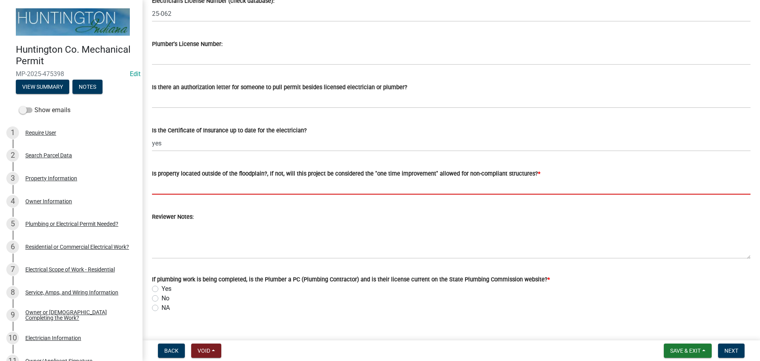
click at [162, 187] on input "Is property located outside of the floodplain?, If not, will this project be co…" at bounding box center [451, 186] width 599 height 16
type input "yes"
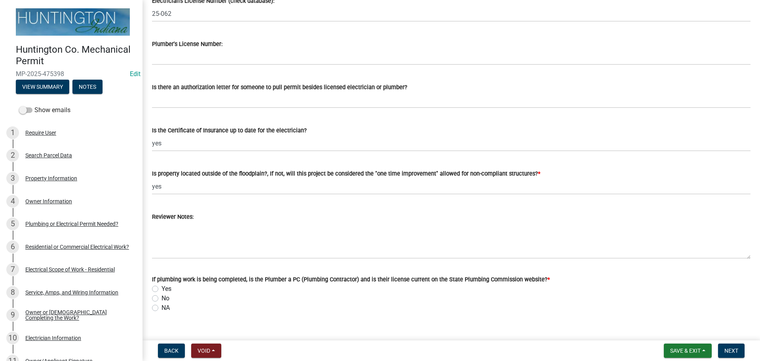
click at [162, 310] on label "NA" at bounding box center [166, 308] width 8 height 10
click at [162, 308] on input "NA" at bounding box center [164, 305] width 5 height 5
radio input "true"
click at [729, 348] on span "Next" at bounding box center [731, 350] width 14 height 6
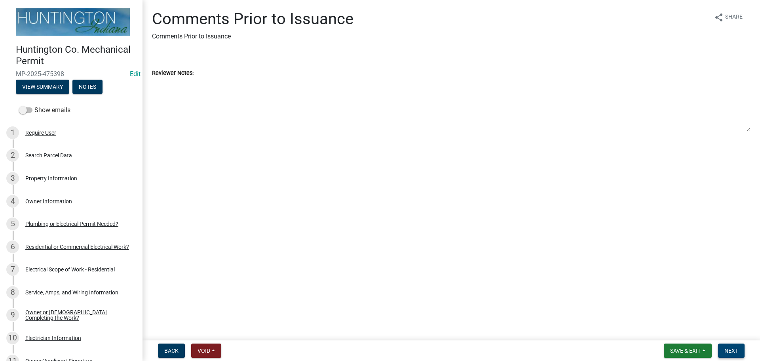
click at [729, 349] on span "Next" at bounding box center [731, 350] width 14 height 6
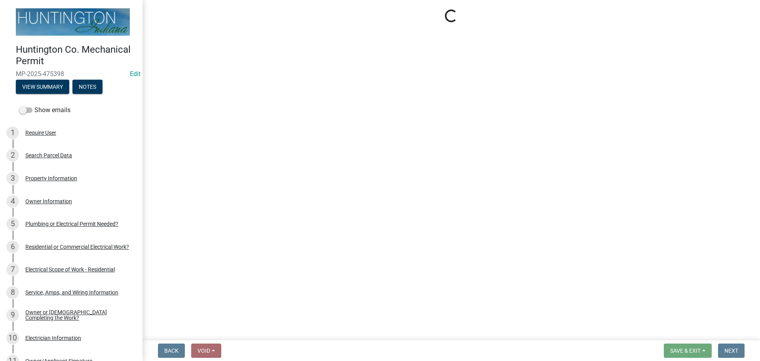
select select "3: 3"
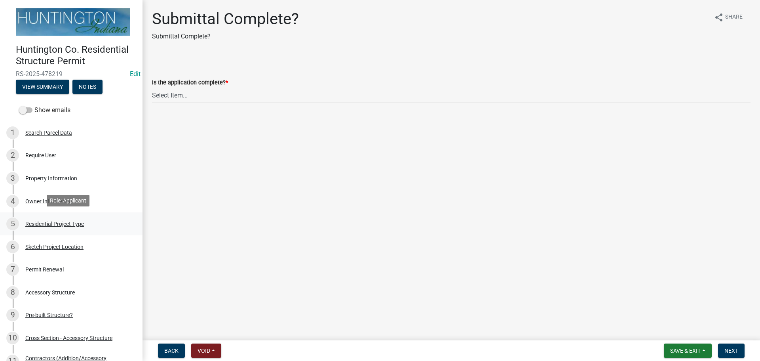
click at [52, 224] on div "Residential Project Type" at bounding box center [54, 224] width 59 height 6
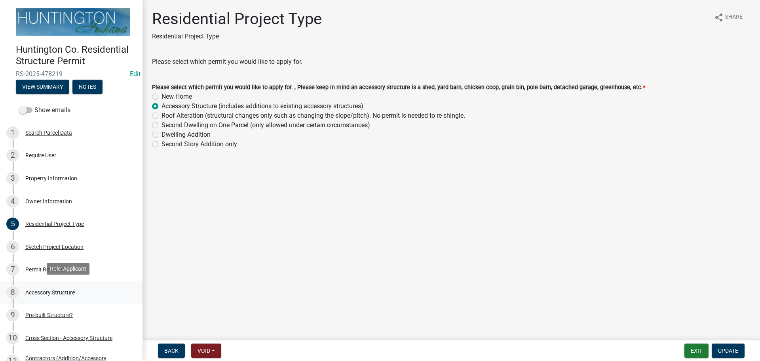
click at [49, 293] on div "Accessory Structure" at bounding box center [49, 292] width 49 height 6
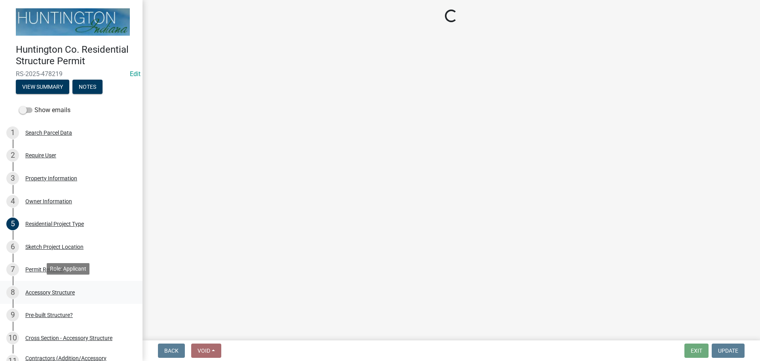
select select "e3d2b59d-588c-40e5-bb92-bc0663bbda40"
select select "c53c5f42-c92f-4072-997d-b5685d14abe0"
select select "4418f613-df8c-4351-93c7-487e9601c281"
select select "e88b1875-137a-4a9f-a5b6-d9cbc438664c"
select select "e290cb59-fde3-4413-9642-22cae6324ace"
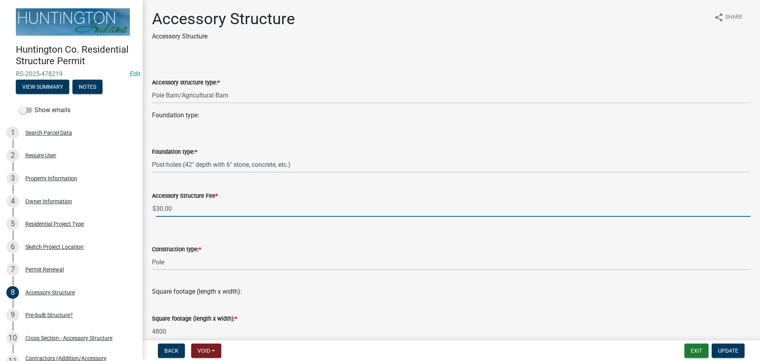
drag, startPoint x: 180, startPoint y: 210, endPoint x: 148, endPoint y: 210, distance: 32.1
click at [148, 210] on div "Accessory Structure Fee * $ 30.00" at bounding box center [451, 198] width 610 height 37
type input "15.00"
click at [740, 350] on button "Update" at bounding box center [728, 350] width 33 height 14
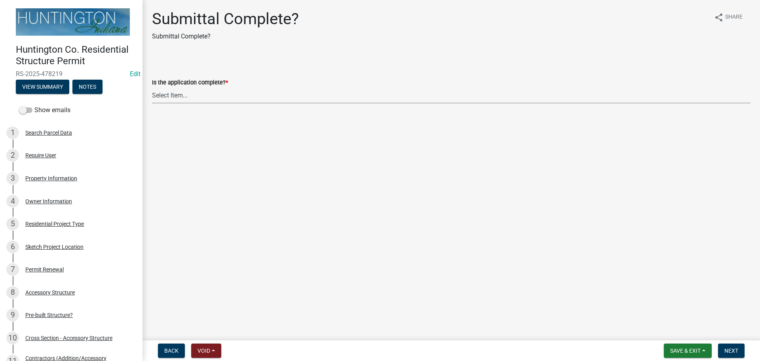
click at [156, 97] on select "Select Item... Yes No" at bounding box center [451, 95] width 599 height 16
click at [152, 87] on select "Select Item... Yes No" at bounding box center [451, 95] width 599 height 16
select select "7990632e-f909-4443-8832-e8f1fe700ef3"
click at [721, 356] on button "Next" at bounding box center [731, 350] width 27 height 14
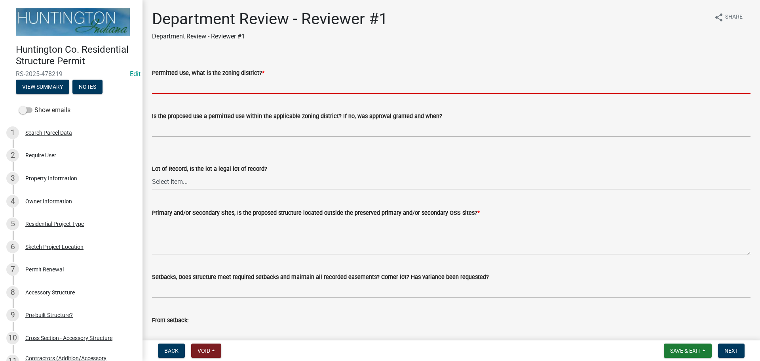
click at [173, 80] on input "Permitted Use, What is the zoning district? *" at bounding box center [451, 86] width 599 height 16
type input "Ag"
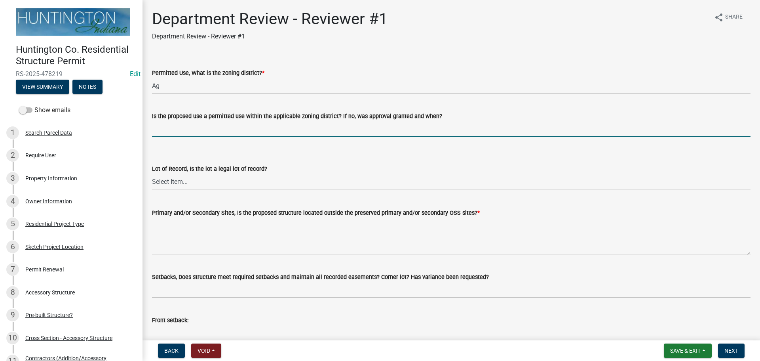
click at [197, 130] on input "Is the proposed use a permitted use within the applicable zoning district? If n…" at bounding box center [451, 129] width 599 height 16
type input "yes"
click at [184, 180] on select "Select Item... Yes No" at bounding box center [451, 181] width 599 height 16
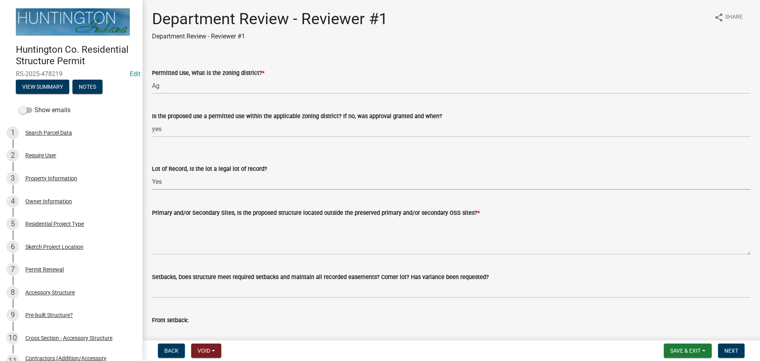
click at [152, 173] on select "Select Item... Yes No" at bounding box center [451, 181] width 599 height 16
select select "2b50337a-1d1c-4f6e-b6b1-3d95564f7ff5"
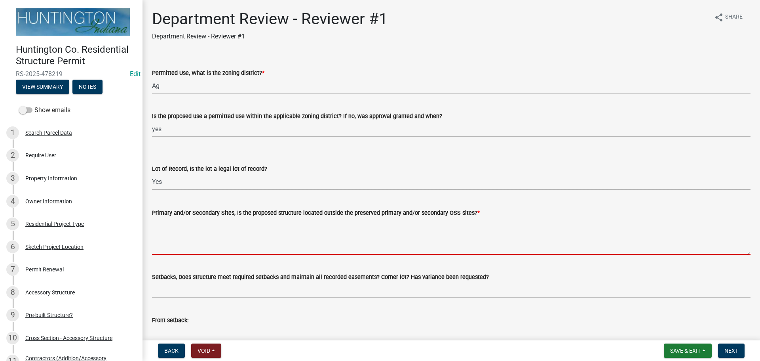
click at [175, 229] on textarea "Primary and/or Secondary Sites, Is the proposed structure located outside the p…" at bounding box center [451, 235] width 599 height 37
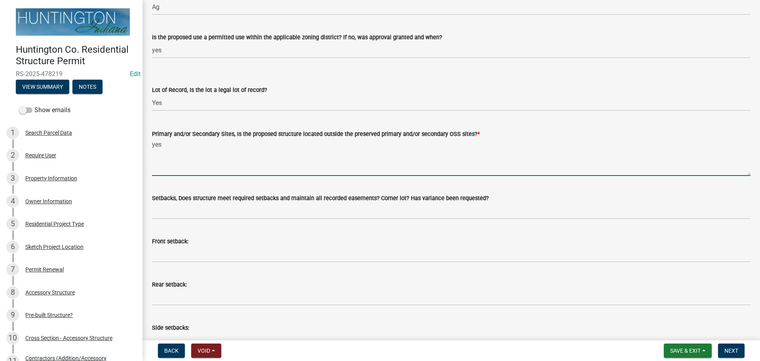
scroll to position [79, 0]
type textarea "yes"
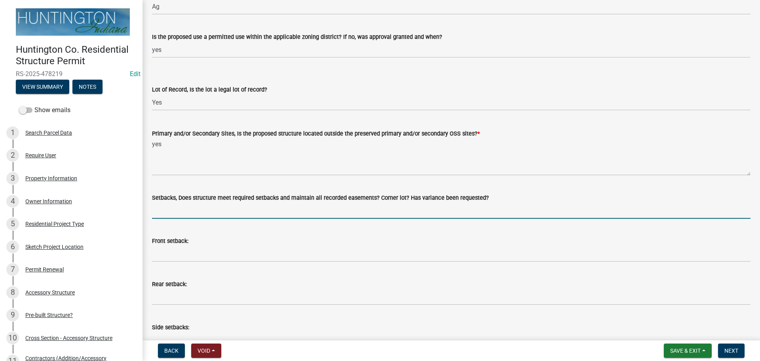
click at [180, 214] on input "Setbacks, Does structure meet required setbacks and maintain all recorded easem…" at bounding box center [451, 210] width 599 height 16
type input "yes"
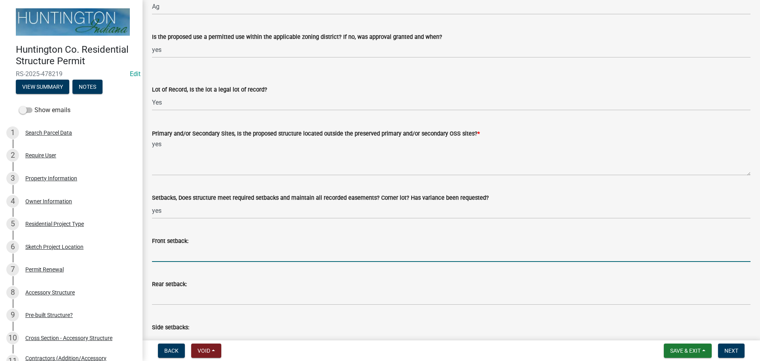
click at [167, 256] on input "Front setback:" at bounding box center [451, 253] width 599 height 16
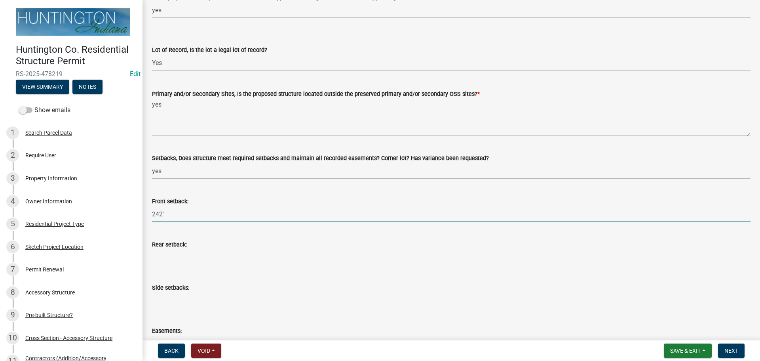
type input "242'"
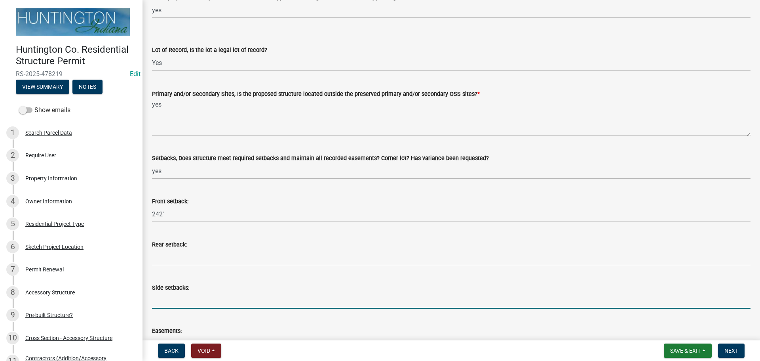
click at [160, 302] on input "Side setbacks:" at bounding box center [451, 300] width 599 height 16
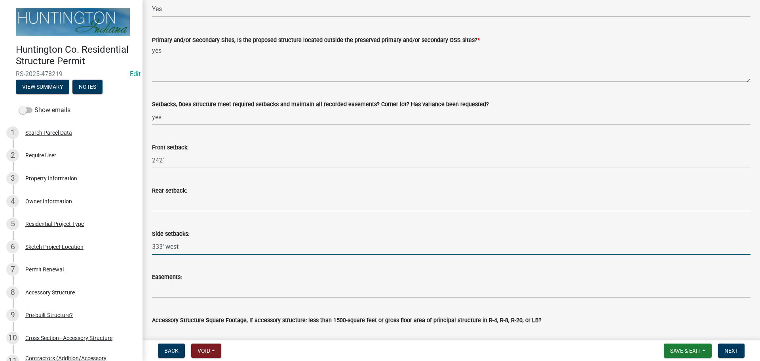
scroll to position [277, 0]
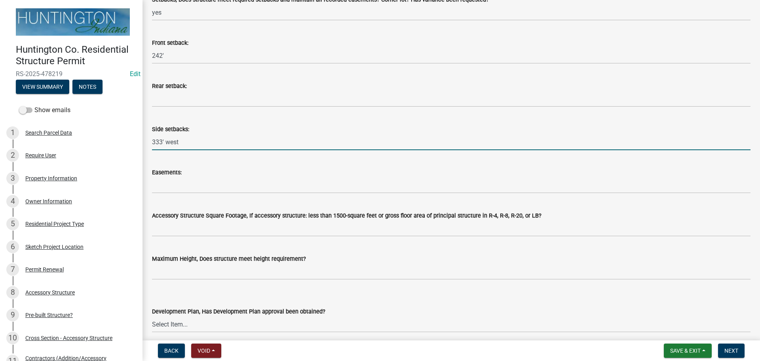
type input "333' west"
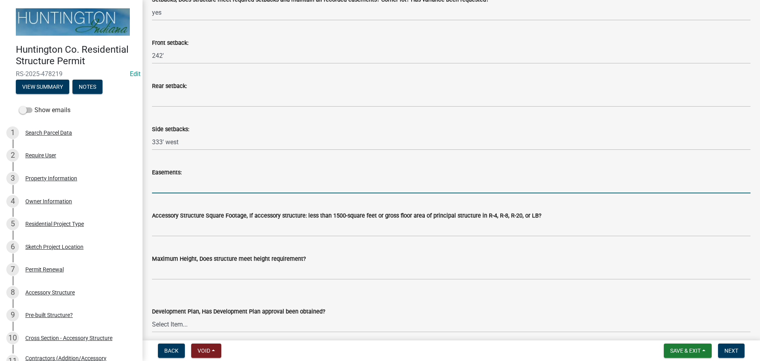
drag, startPoint x: 161, startPoint y: 181, endPoint x: 194, endPoint y: 176, distance: 33.3
click at [161, 181] on input "Easements:" at bounding box center [451, 185] width 599 height 16
type input "n/a"
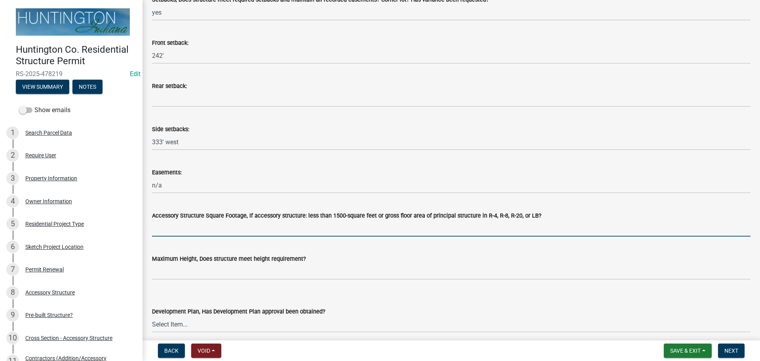
drag, startPoint x: 196, startPoint y: 222, endPoint x: 196, endPoint y: 231, distance: 8.3
click at [196, 222] on input "Accessory Structure Square Footage, If accessory structure: less than 1500-squa…" at bounding box center [451, 228] width 599 height 16
type input "n/a"
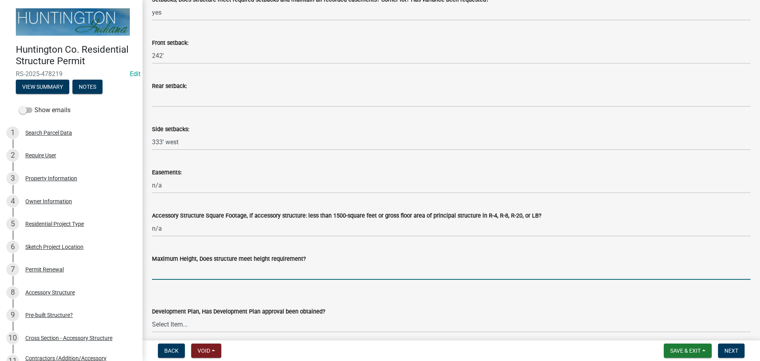
drag, startPoint x: 188, startPoint y: 271, endPoint x: 188, endPoint y: 281, distance: 9.9
click at [188, 272] on input "Maximum Height, Does structure meet height requirement?" at bounding box center [451, 271] width 599 height 16
type input "yes"
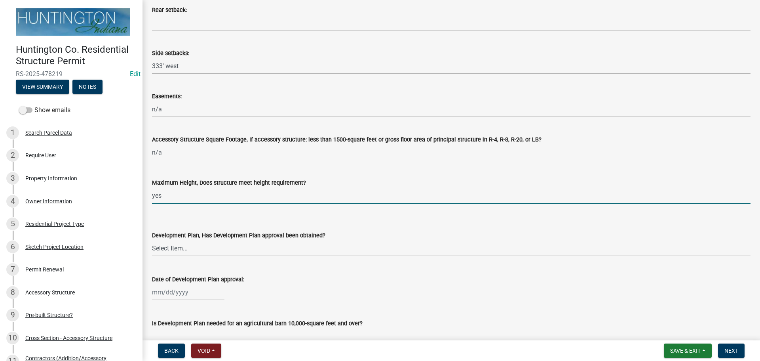
scroll to position [356, 0]
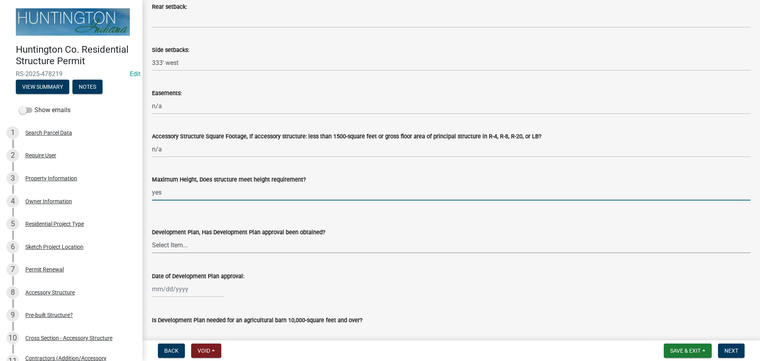
click at [167, 246] on select "Select Item... Yes No N/A" at bounding box center [451, 245] width 599 height 16
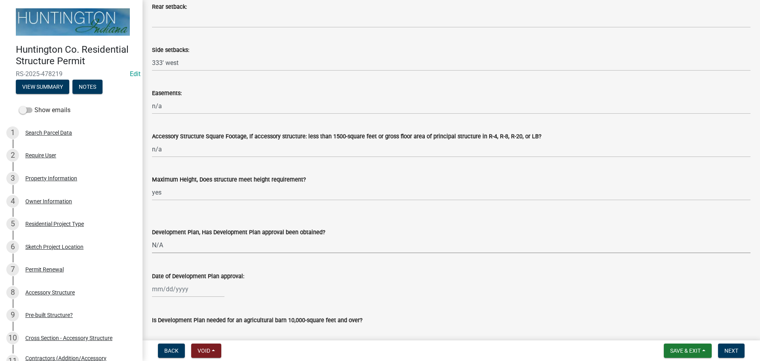
click at [152, 237] on select "Select Item... Yes No N/A" at bounding box center [451, 245] width 599 height 16
select select "674b3438-44d1-433f-a18e-9a900d807566"
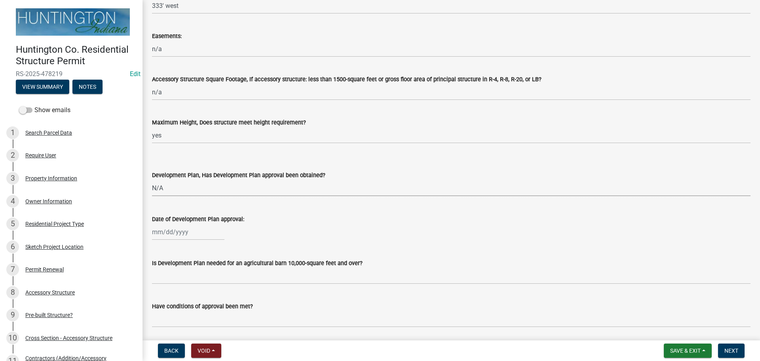
scroll to position [475, 0]
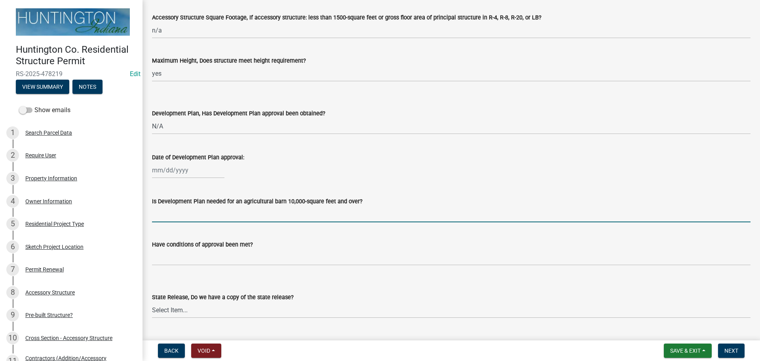
click at [173, 220] on input "Is Development Plan needed for an agricultural barn 10,000-square feet and over?" at bounding box center [451, 214] width 599 height 16
type input "n/a"
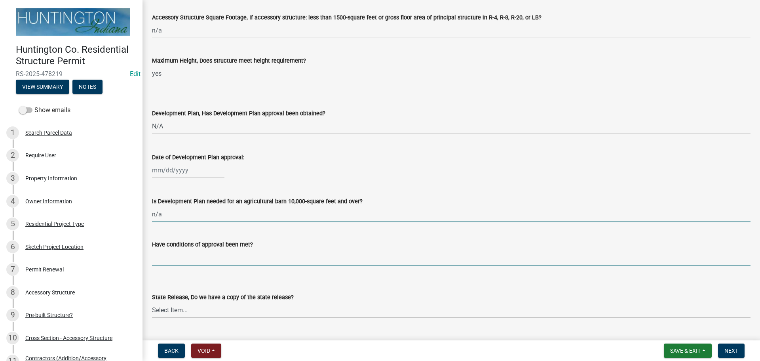
click at [187, 256] on input "Have conditions of approval been met?" at bounding box center [451, 257] width 599 height 16
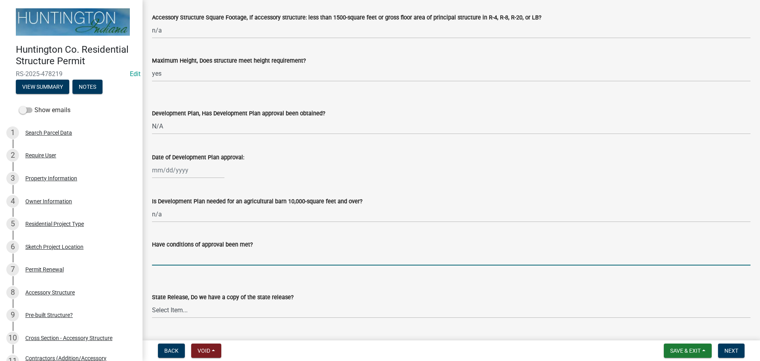
type input "n/a"
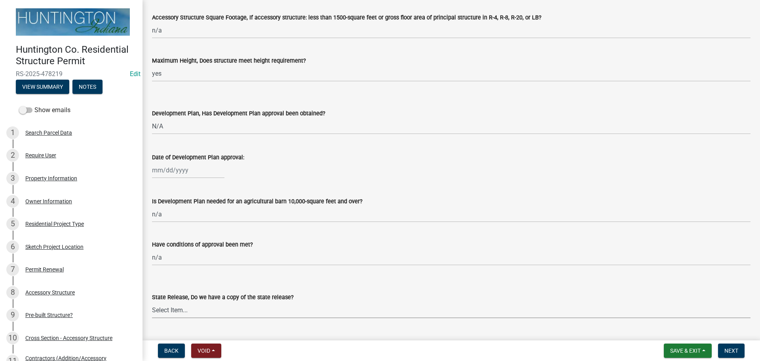
click at [177, 310] on select "Select Item... Yes No N/A" at bounding box center [451, 310] width 599 height 16
click at [152, 302] on select "Select Item... Yes No N/A" at bounding box center [451, 310] width 599 height 16
select select "d625d8e2-c016-4fa4-b697-cc01dbb75373"
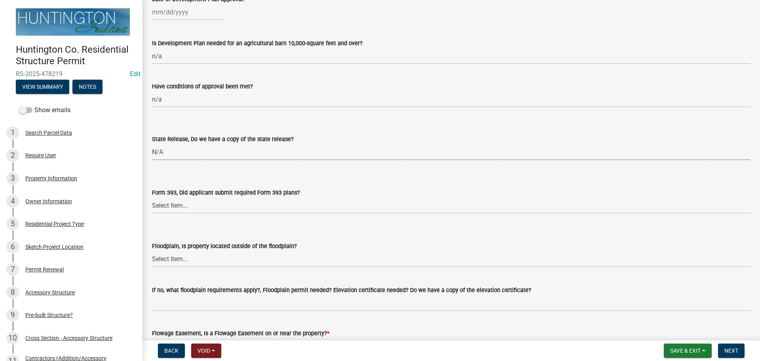
scroll to position [633, 0]
drag, startPoint x: 160, startPoint y: 201, endPoint x: 161, endPoint y: 209, distance: 7.9
click at [160, 201] on select "Select Item... Yes No N/A" at bounding box center [451, 205] width 599 height 16
click at [152, 197] on select "Select Item... Yes No N/A" at bounding box center [451, 205] width 599 height 16
select select "220652cf-f23d-4527-9188-e71e6281c1f5"
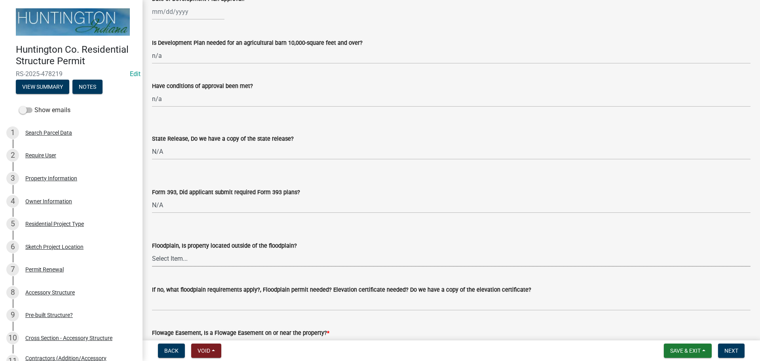
click at [165, 262] on select "Select Item... Yes No" at bounding box center [451, 258] width 599 height 16
click at [152, 250] on select "Select Item... Yes No" at bounding box center [451, 258] width 599 height 16
select select "5ad78b45-2880-474c-97ef-2440aa75ee84"
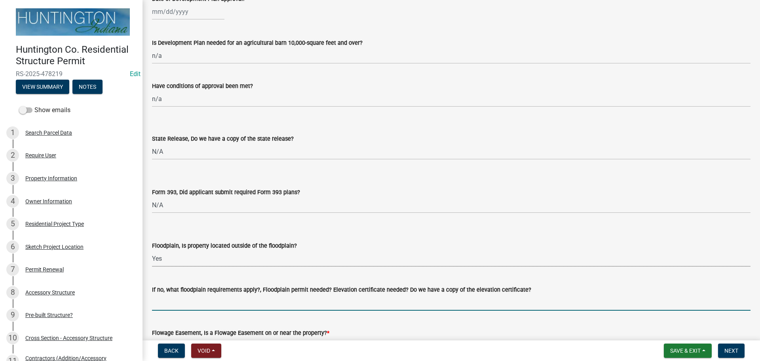
click at [165, 303] on input "If no, what floodplain requirements apply?, Floodplain permit needed? Elevation…" at bounding box center [451, 302] width 599 height 16
type input "n/a"
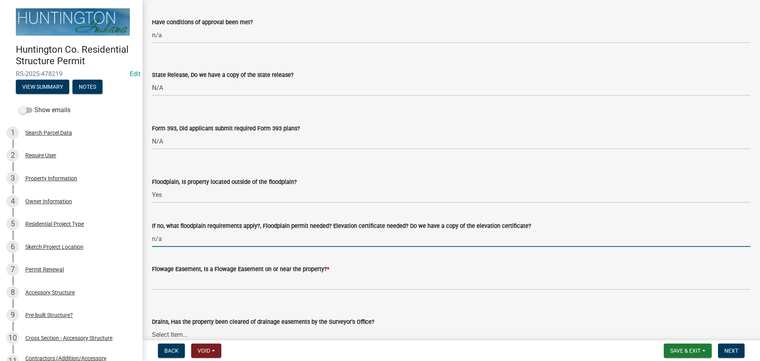
scroll to position [752, 0]
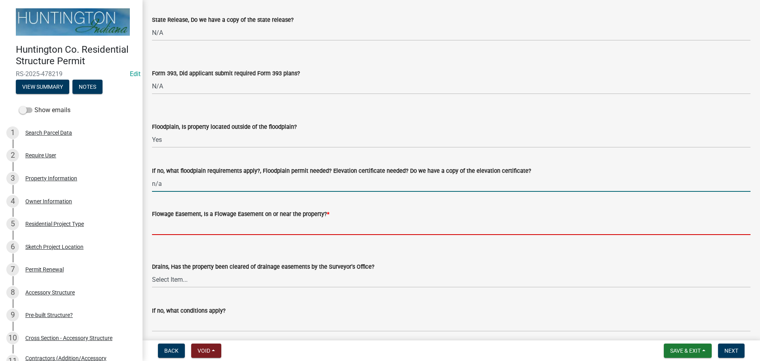
click at [165, 229] on input "Flowage Easement, Is a Flowage Easement on or near the property? *" at bounding box center [451, 227] width 599 height 16
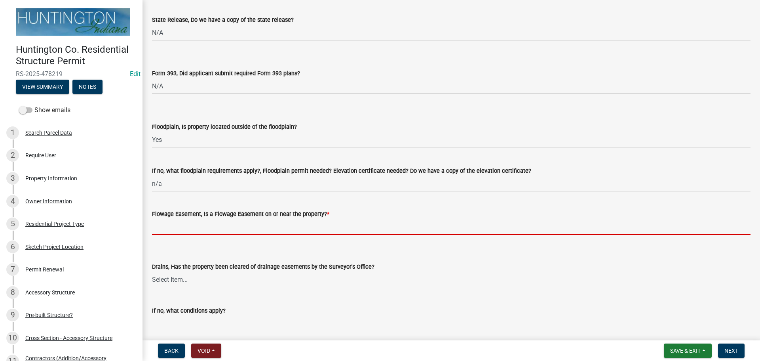
type input "no"
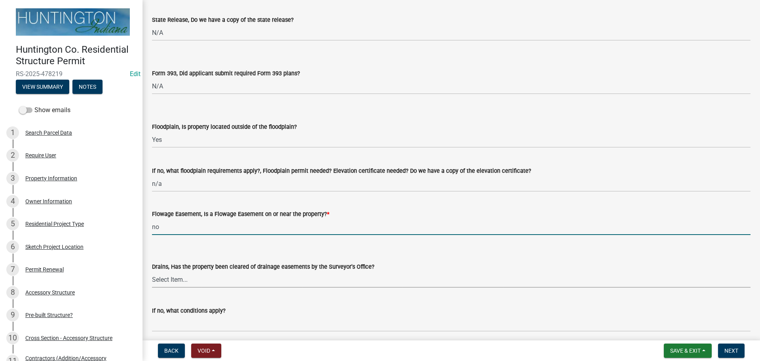
click at [170, 277] on select "Select Item... Yes No" at bounding box center [451, 279] width 599 height 16
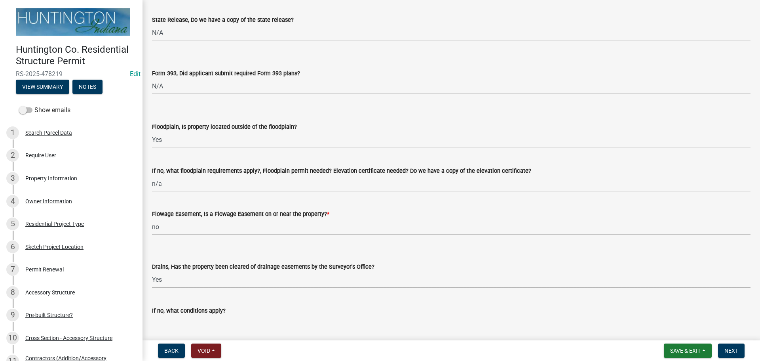
click at [152, 271] on select "Select Item... Yes No" at bounding box center [451, 279] width 599 height 16
select select "aa299abd-59e4-4841-82bd-632f03f187ef"
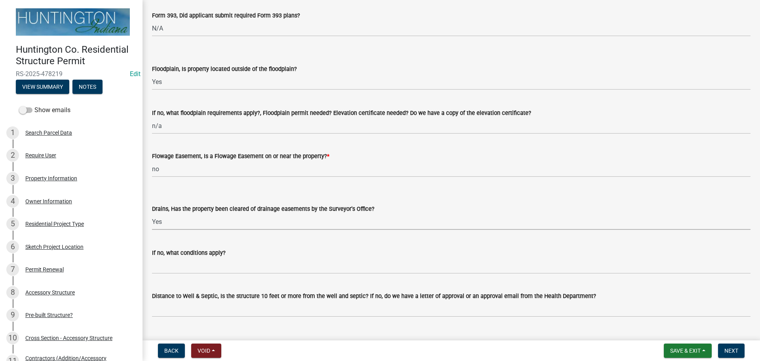
scroll to position [871, 0]
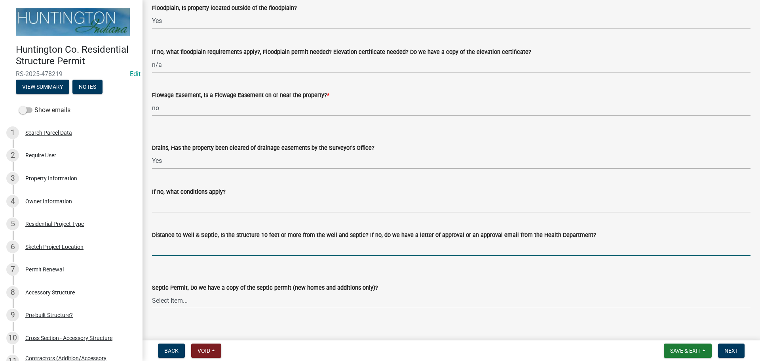
click at [168, 249] on input "Distance to Well & Septic, Is the structure 10 feet or more from the well and s…" at bounding box center [451, 247] width 599 height 16
type input "yes per applicant"
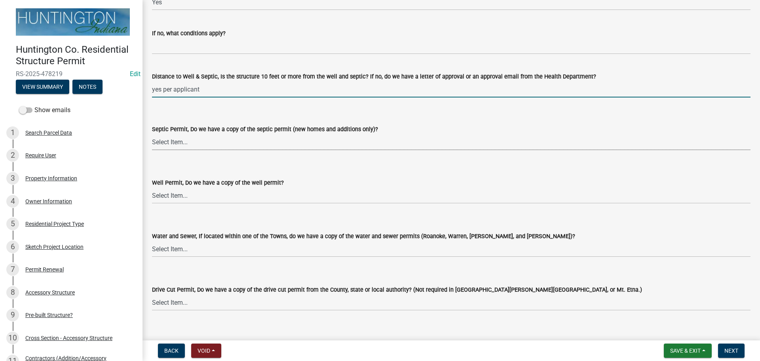
click at [171, 144] on select "Select Item... Yes No N/A" at bounding box center [451, 142] width 599 height 16
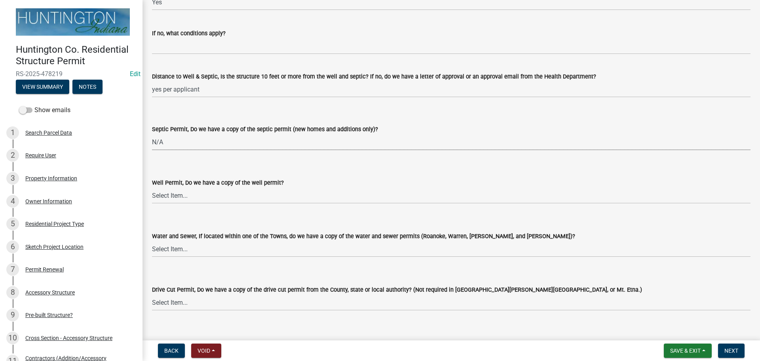
click at [152, 134] on select "Select Item... Yes No N/A" at bounding box center [451, 142] width 599 height 16
select select "9e915027-22d8-4398-b0f5-e3cf97d893e0"
click at [170, 197] on select "Select Item... Yes No N/A" at bounding box center [451, 195] width 599 height 16
click at [152, 187] on select "Select Item... Yes No N/A" at bounding box center [451, 195] width 599 height 16
select select "2c91b07e-37d9-4ec5-b504-47058404e578"
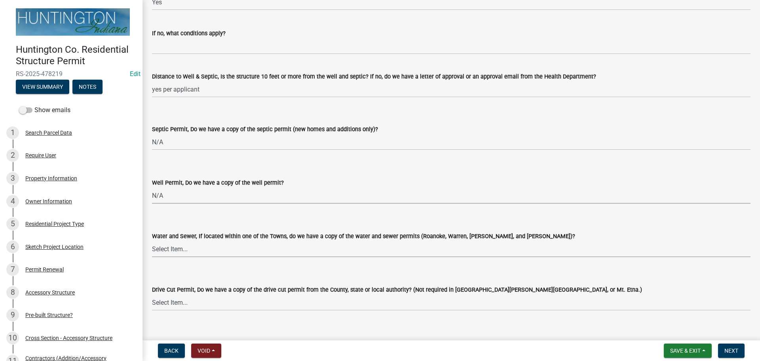
click at [165, 251] on select "Select Item... Yes No N/A" at bounding box center [451, 249] width 599 height 16
click at [152, 241] on select "Select Item... Yes No N/A" at bounding box center [451, 249] width 599 height 16
select select "d6bfa9ee-3bd9-4f2b-bea1-0bf2a35e48f8"
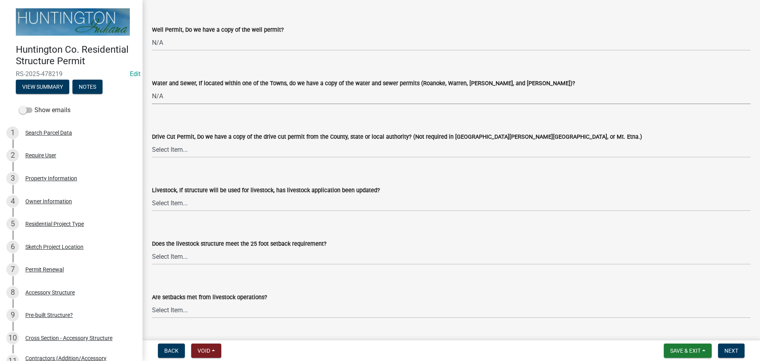
scroll to position [1188, 0]
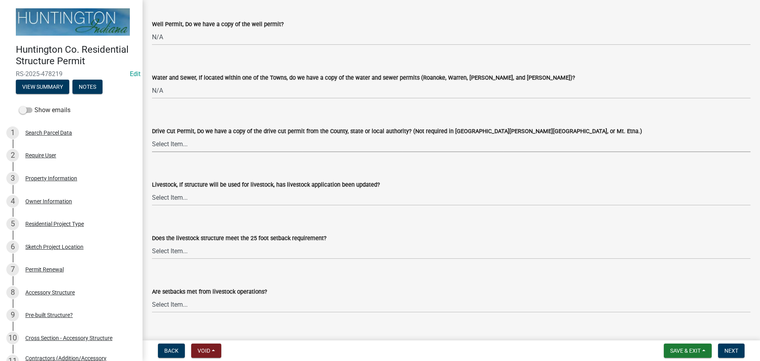
click at [162, 147] on select "Select Item... Yes No N/A" at bounding box center [451, 144] width 599 height 16
click at [152, 136] on select "Select Item... Yes No N/A" at bounding box center [451, 144] width 599 height 16
select select "e1967740-c41b-4de5-b294-b9bc371f9c7c"
click at [166, 199] on select "Select Item... Yes No N/A" at bounding box center [451, 197] width 599 height 16
click at [152, 189] on select "Select Item... Yes No N/A" at bounding box center [451, 197] width 599 height 16
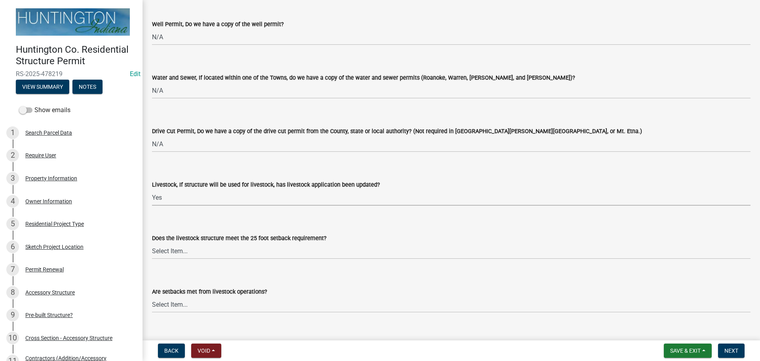
click at [167, 193] on select "Select Item... Yes No N/A" at bounding box center [451, 197] width 599 height 16
click at [152, 189] on select "Select Item... Yes No N/A" at bounding box center [451, 197] width 599 height 16
select select "4095ee07-1040-41d6-85c6-c6be8bf6c85e"
click at [160, 251] on select "Select Item... Yes No N/A" at bounding box center [451, 251] width 599 height 16
click at [152, 243] on select "Select Item... Yes No N/A" at bounding box center [451, 251] width 599 height 16
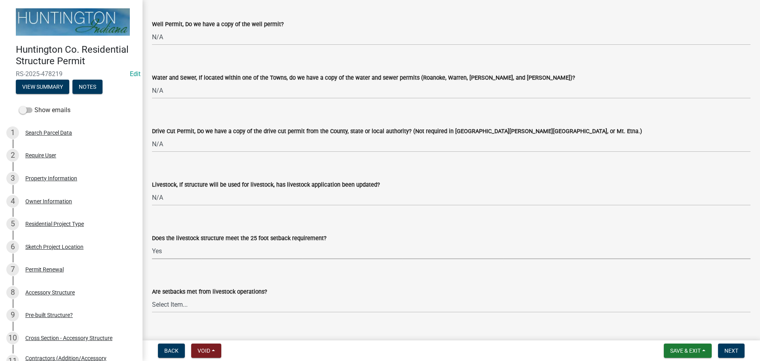
select select "8a221e35-0723-466a-8087-0c500dac9f31"
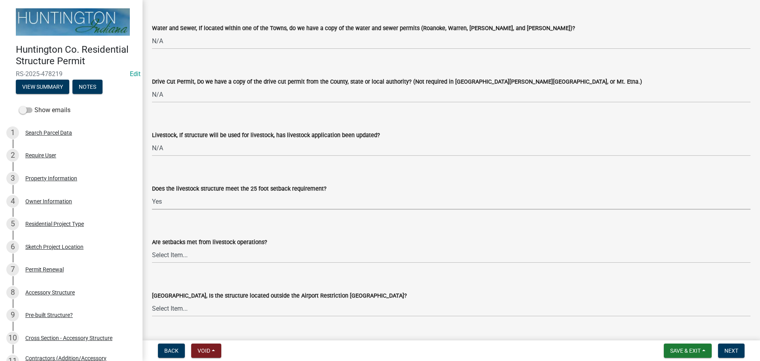
scroll to position [1306, 0]
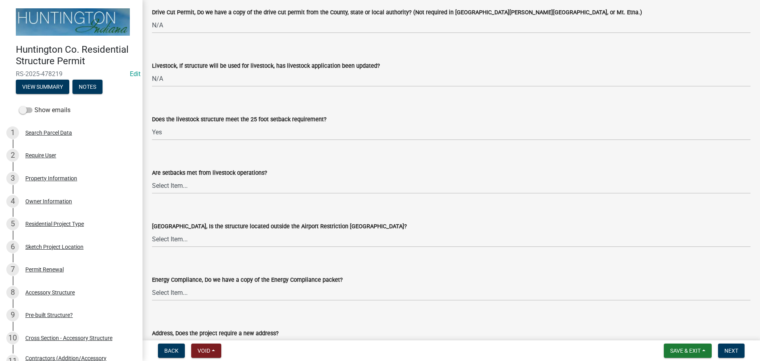
click at [162, 166] on form "Are setbacks met from livestock operations? Select Item... Yes No" at bounding box center [451, 175] width 599 height 35
click at [159, 183] on select "Select Item... Yes No" at bounding box center [451, 185] width 599 height 16
click at [152, 177] on select "Select Item... Yes No" at bounding box center [451, 185] width 599 height 16
select select "a533f136-47b9-4377-857f-add42c7a7ee1"
drag, startPoint x: 162, startPoint y: 234, endPoint x: 166, endPoint y: 247, distance: 13.2
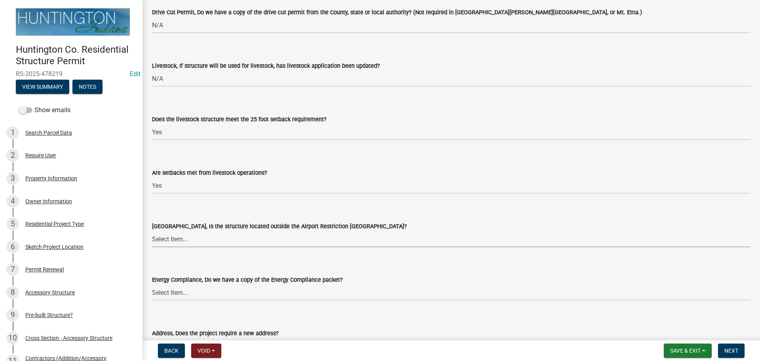
click at [164, 240] on select "Select Item... Yes No" at bounding box center [451, 239] width 599 height 16
click at [152, 231] on select "Select Item... Yes No" at bounding box center [451, 239] width 599 height 16
select select "3c66432b-8bb8-4124-90df-d6035d4b372c"
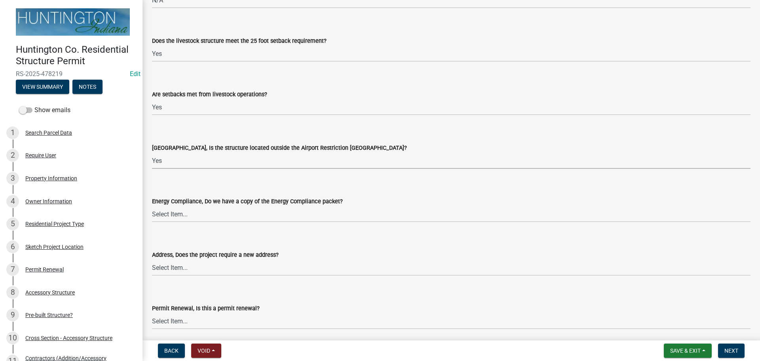
scroll to position [1385, 0]
click at [157, 211] on select "Select Item... Yes No N/A" at bounding box center [451, 213] width 599 height 16
click at [152, 205] on select "Select Item... Yes No N/A" at bounding box center [451, 213] width 599 height 16
select select "eefb9dc7-f8b2-40a4-9773-3ac47aeffb04"
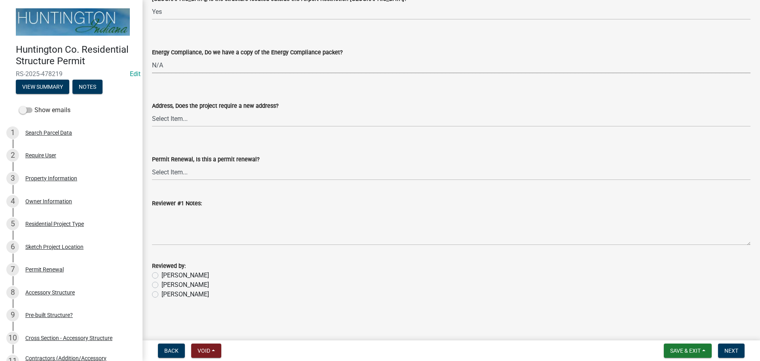
click at [162, 285] on label "Jessica" at bounding box center [186, 285] width 48 height 10
click at [162, 285] on input "Jessica" at bounding box center [164, 282] width 5 height 5
radio input "true"
click at [727, 350] on span "Next" at bounding box center [731, 350] width 14 height 6
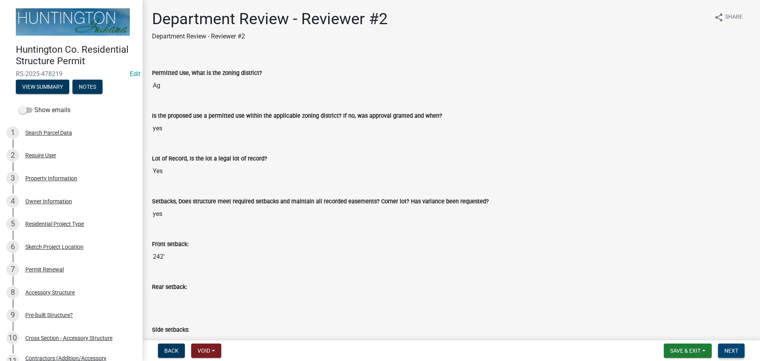
click at [734, 347] on span "Next" at bounding box center [731, 350] width 14 height 6
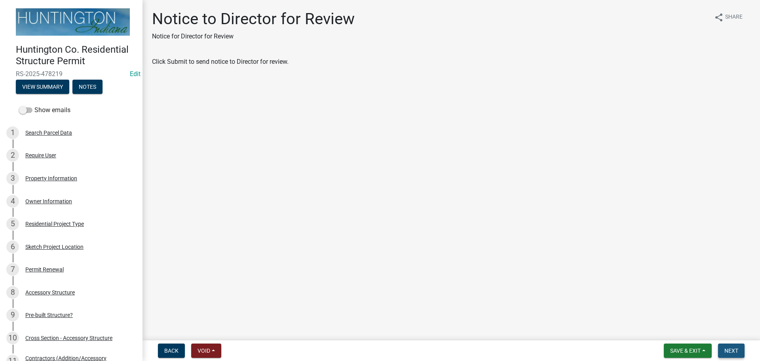
click at [734, 347] on span "Next" at bounding box center [731, 350] width 14 height 6
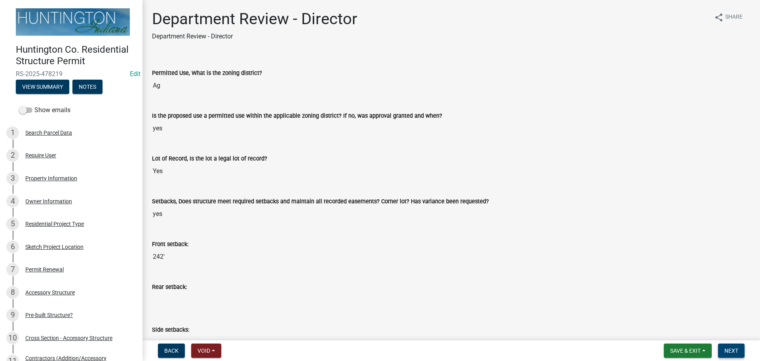
click at [738, 349] on span "Next" at bounding box center [731, 350] width 14 height 6
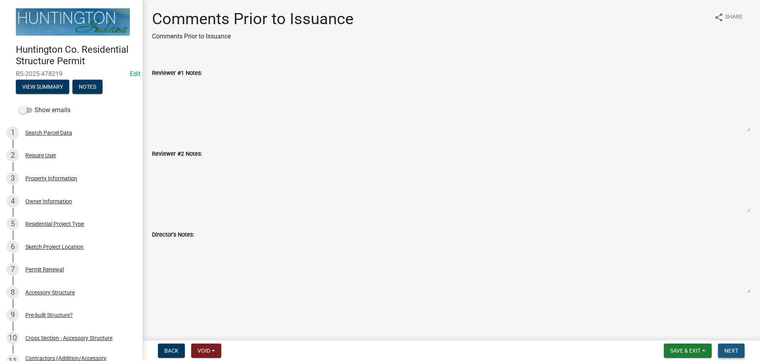
click at [738, 350] on span "Next" at bounding box center [731, 350] width 14 height 6
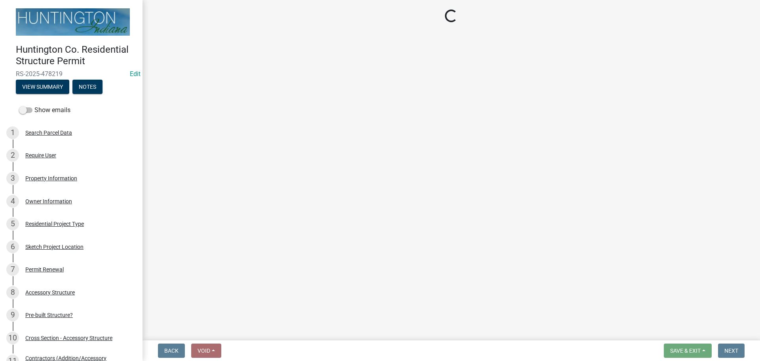
select select "3: 3"
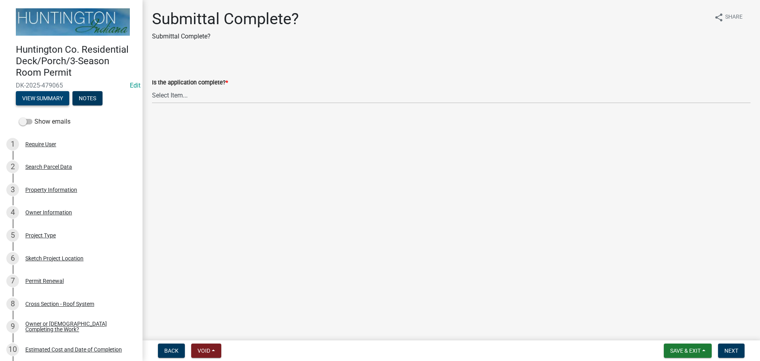
click at [36, 94] on button "View Summary" at bounding box center [42, 98] width 53 height 14
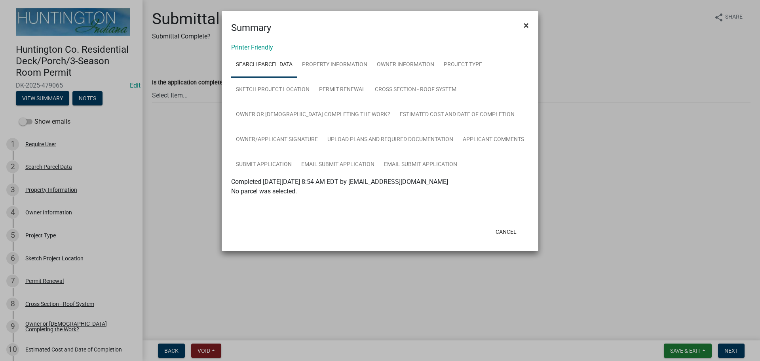
drag, startPoint x: 526, startPoint y: 20, endPoint x: 522, endPoint y: 24, distance: 5.6
click at [526, 20] on span "×" at bounding box center [526, 25] width 5 height 11
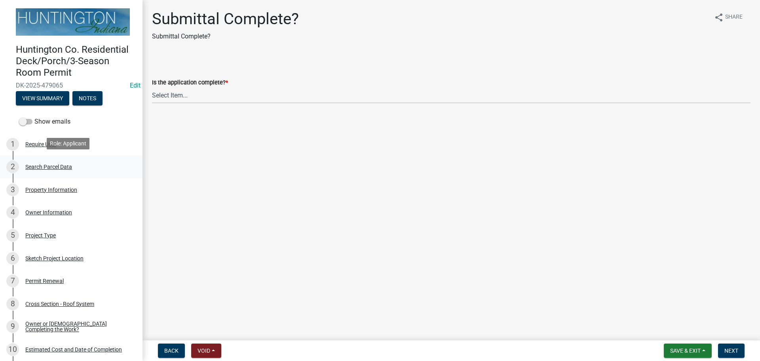
click at [43, 165] on div "Search Parcel Data" at bounding box center [48, 167] width 47 height 6
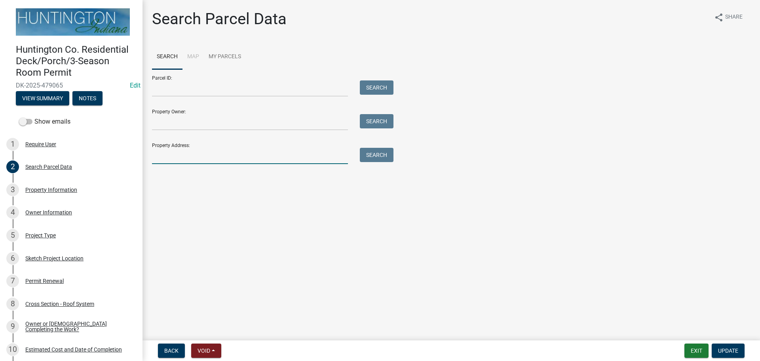
click at [182, 159] on input "Property Address:" at bounding box center [250, 156] width 196 height 16
type input "1120"
click at [382, 154] on button "Search" at bounding box center [377, 155] width 34 height 14
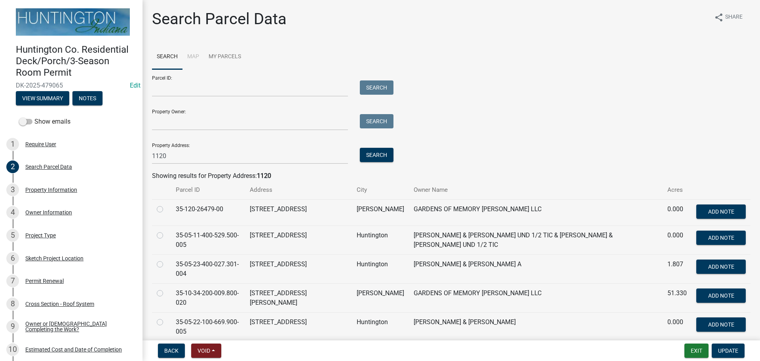
click at [166, 259] on label at bounding box center [166, 259] width 0 height 0
click at [166, 261] on input "radio" at bounding box center [168, 261] width 5 height 5
radio input "true"
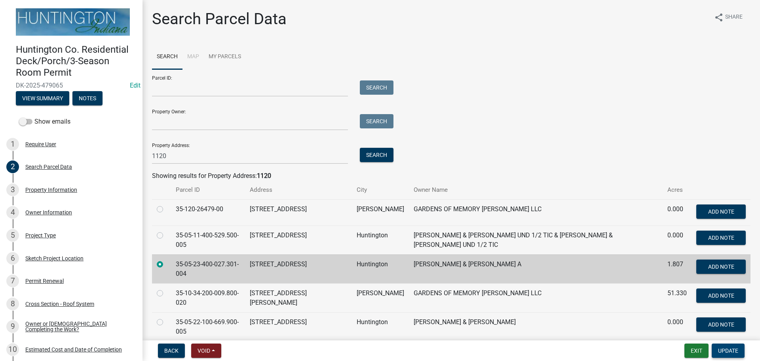
click at [727, 348] on span "Update" at bounding box center [728, 350] width 20 height 6
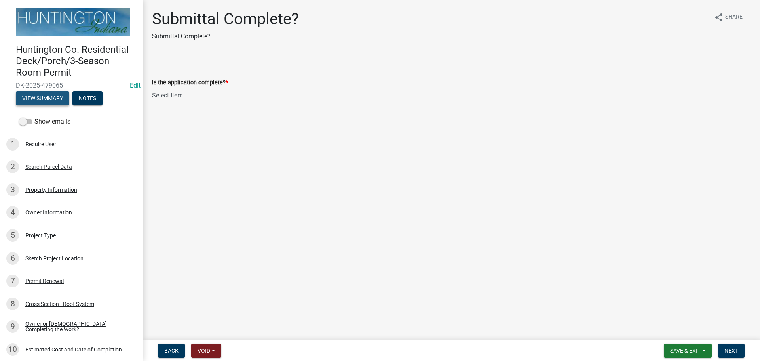
click at [44, 91] on button "View Summary" at bounding box center [42, 98] width 53 height 14
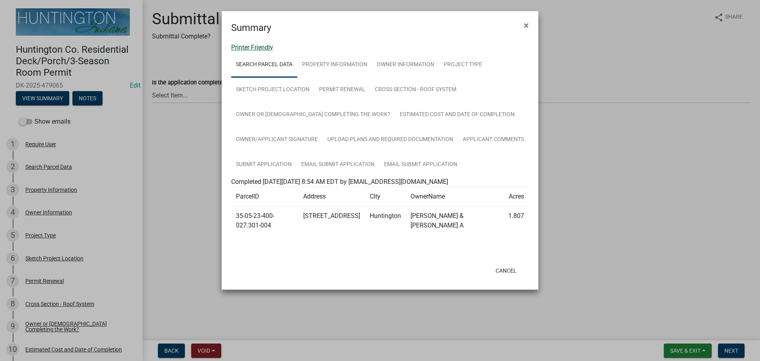
click at [253, 48] on link "Printer Friendly" at bounding box center [252, 48] width 42 height 8
click at [525, 24] on span "×" at bounding box center [526, 25] width 5 height 11
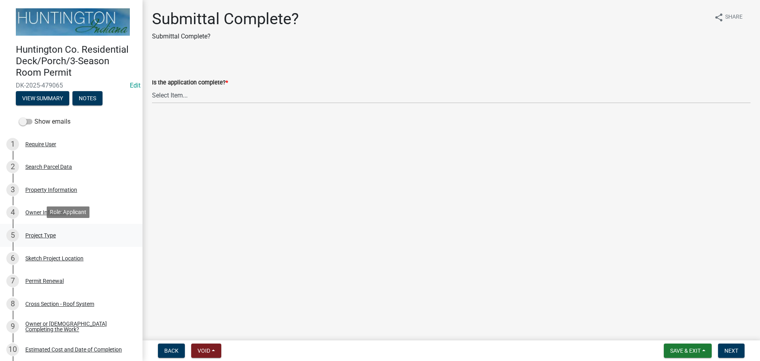
click at [45, 239] on div "5 Project Type" at bounding box center [68, 235] width 124 height 13
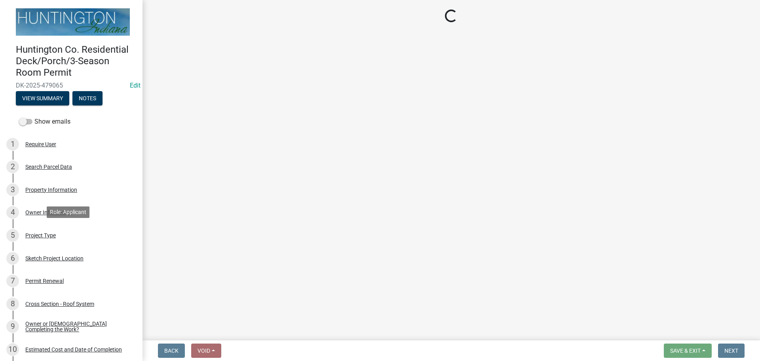
select select "db907a89-3e2a-4eef-b030-d6d56ba03c3f"
select select "f8d675d6-ac68-437c-93ae-51d45f7d5d48"
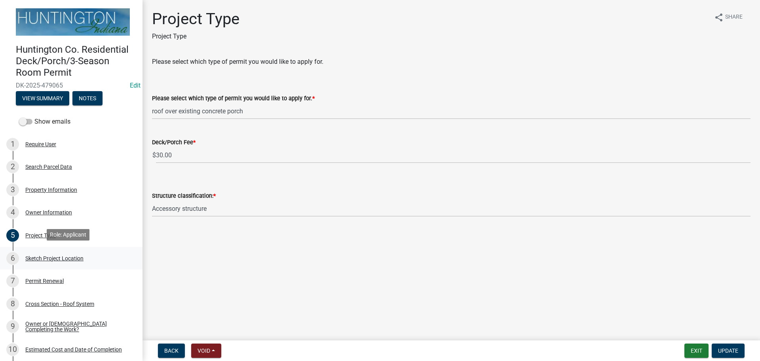
click at [63, 258] on div "Sketch Project Location" at bounding box center [54, 258] width 58 height 6
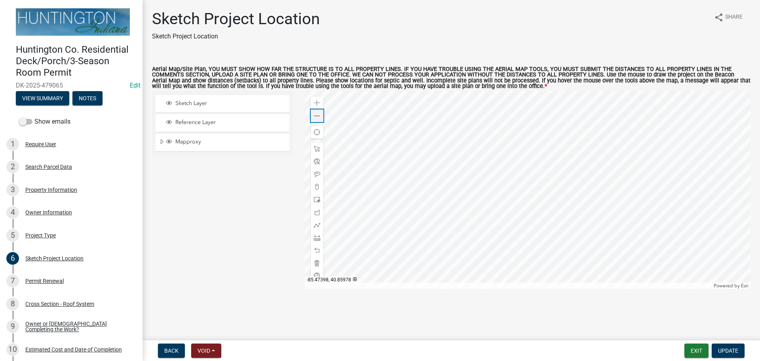
click at [313, 120] on div "Zoom out" at bounding box center [317, 115] width 13 height 13
click at [314, 116] on span at bounding box center [317, 116] width 6 height 6
click at [314, 115] on span at bounding box center [317, 116] width 6 height 6
click at [403, 187] on div at bounding box center [528, 190] width 446 height 198
click at [315, 240] on span at bounding box center [317, 237] width 6 height 6
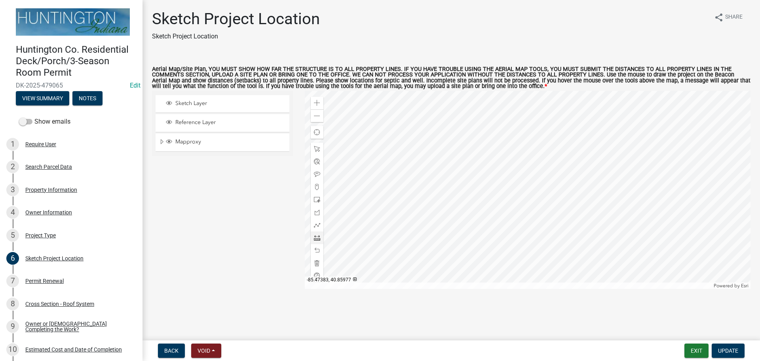
click at [483, 147] on div at bounding box center [528, 190] width 446 height 198
click at [484, 156] on div at bounding box center [528, 190] width 446 height 198
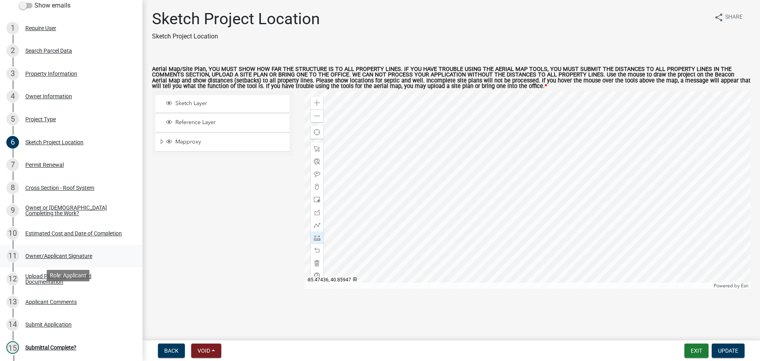
scroll to position [119, 0]
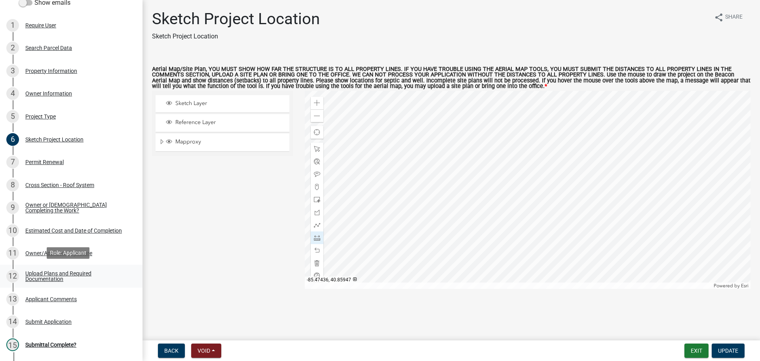
click at [43, 270] on div "Upload Plans and Required Documentation" at bounding box center [77, 275] width 105 height 11
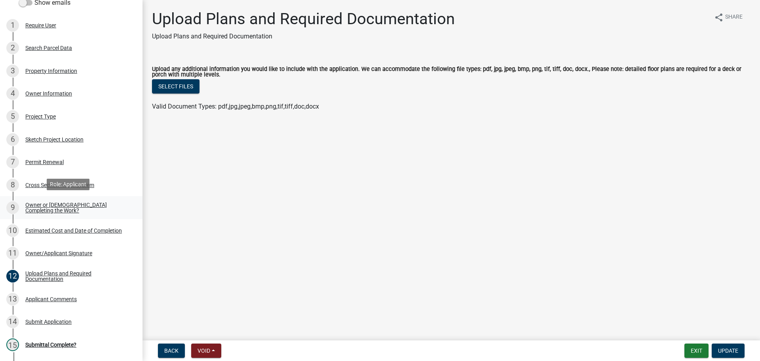
click at [42, 205] on div "Owner or [DEMOGRAPHIC_DATA] Completing the Work?" at bounding box center [77, 207] width 105 height 11
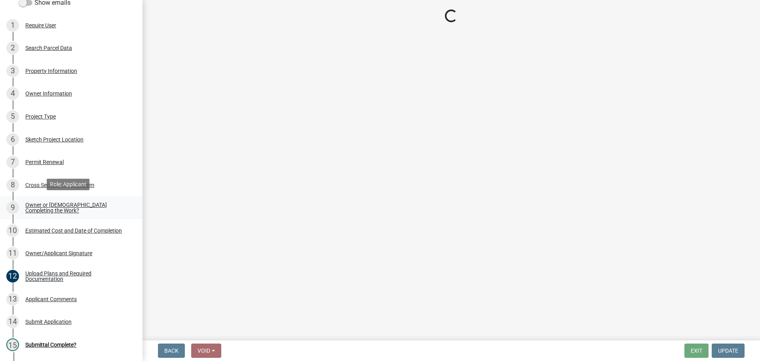
select select "1f935bf6-95f2-4274-836d-939ffca8e77c"
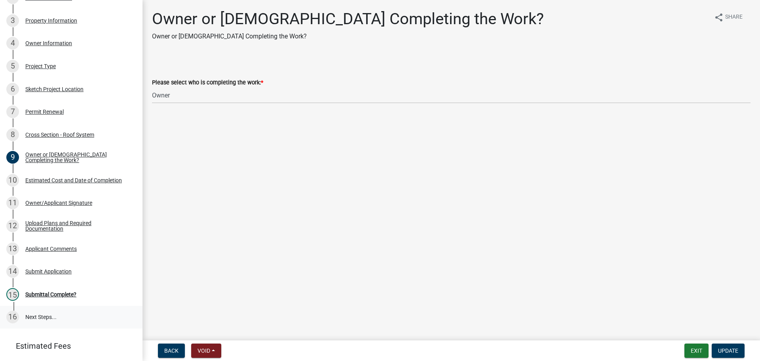
scroll to position [198, 0]
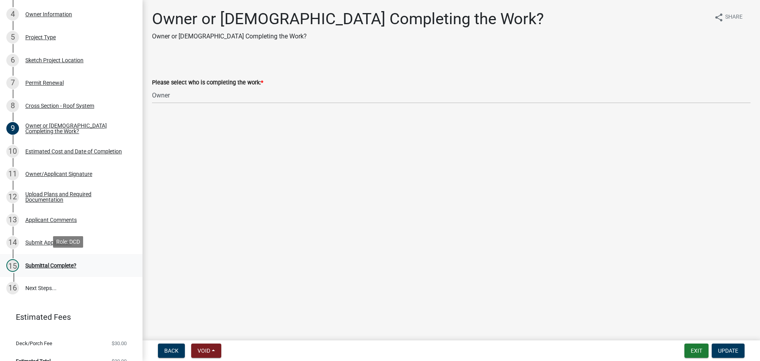
click at [51, 259] on div "15 Submittal Complete?" at bounding box center [68, 265] width 124 height 13
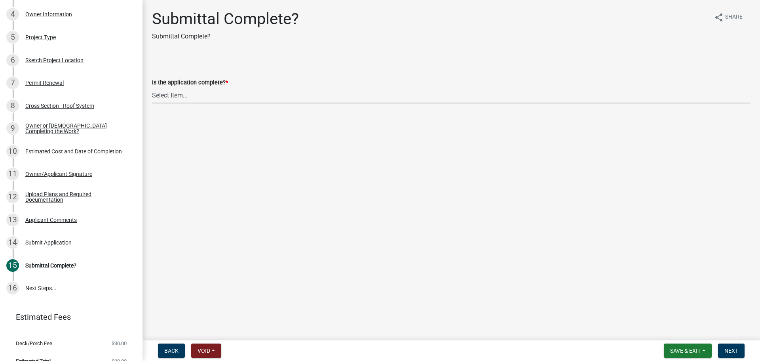
click at [163, 96] on select "Select Item... Yes No" at bounding box center [451, 95] width 599 height 16
click at [152, 87] on select "Select Item... Yes No" at bounding box center [451, 95] width 599 height 16
select select "66582fed-d1d1-4813-a7fe-59cc5b471393"
click at [739, 348] on button "Next" at bounding box center [731, 350] width 27 height 14
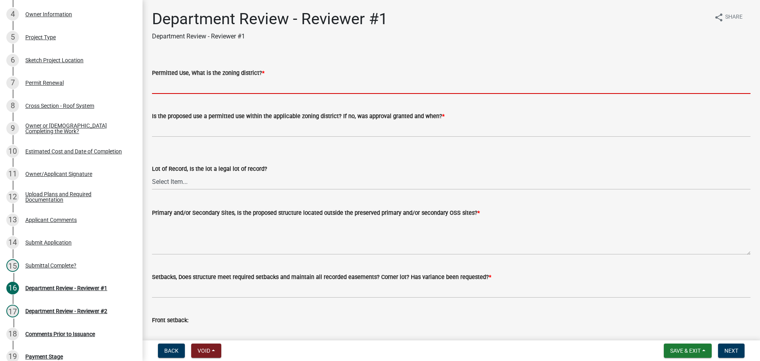
click at [240, 85] on input "Permitted Use, What is the zoning district? *" at bounding box center [451, 86] width 599 height 16
type input "R-4"
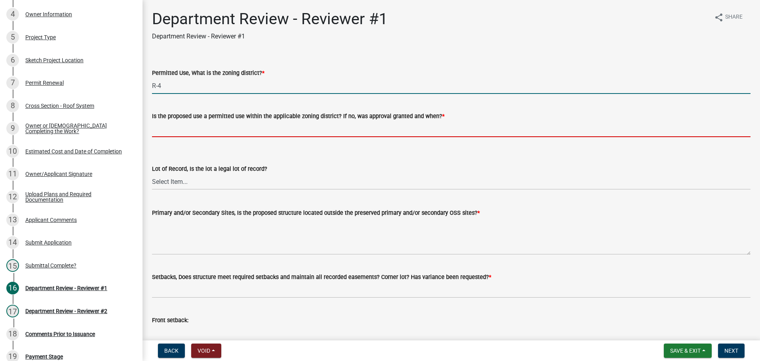
click at [203, 130] on input "Is the proposed use a permitted use within the applicable zoning district? If n…" at bounding box center [451, 129] width 599 height 16
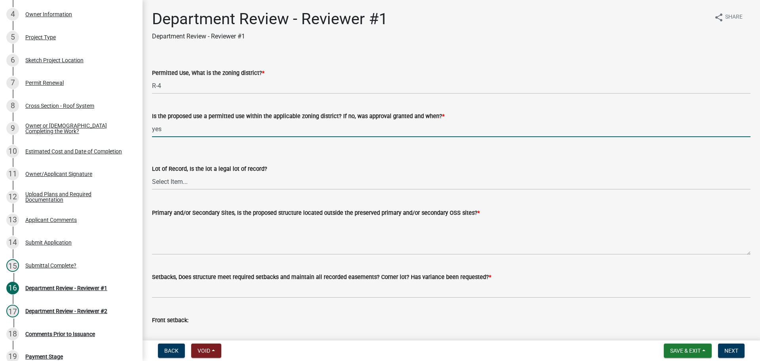
type input "yes"
drag, startPoint x: 197, startPoint y: 175, endPoint x: 192, endPoint y: 185, distance: 11.3
click at [197, 175] on select "Select Item... Yes No" at bounding box center [451, 181] width 599 height 16
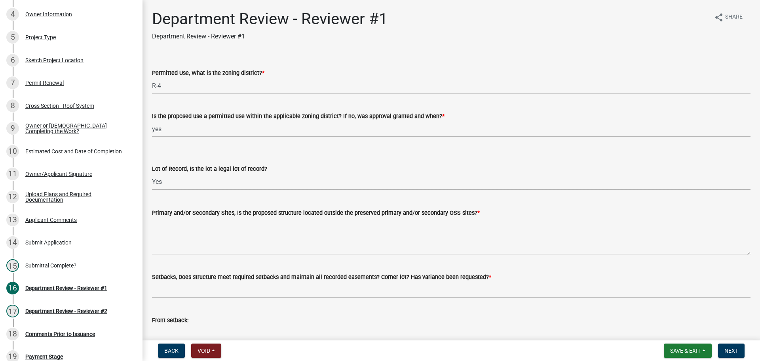
click at [152, 173] on select "Select Item... Yes No" at bounding box center [451, 181] width 599 height 16
select select "ef275397-06f9-49fc-9e48-d49d3fc80a10"
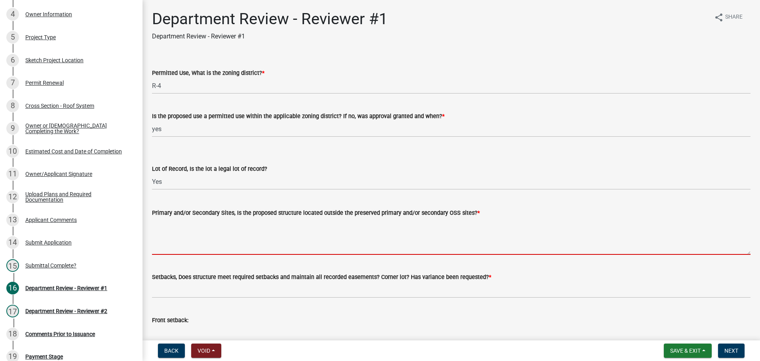
click at [177, 230] on textarea "Primary and/or Secondary Sites, Is the proposed structure located outside the p…" at bounding box center [451, 235] width 599 height 37
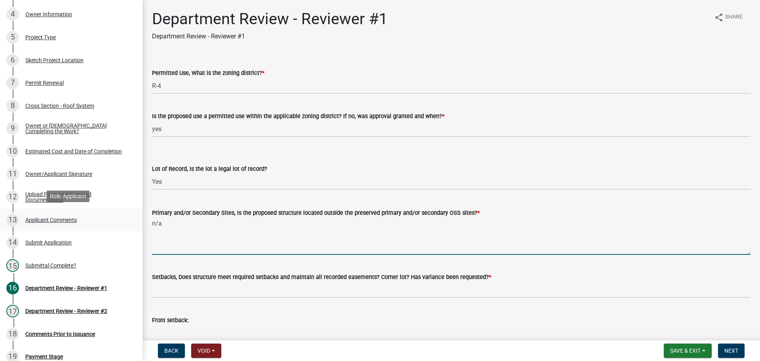
drag, startPoint x: 173, startPoint y: 235, endPoint x: 104, endPoint y: 219, distance: 71.4
click at [104, 219] on div "Huntington Co. Residential Deck/Porch/3-Season Room Permit DK-2025-479065 Edit …" at bounding box center [380, 180] width 760 height 361
type textarea "yes"
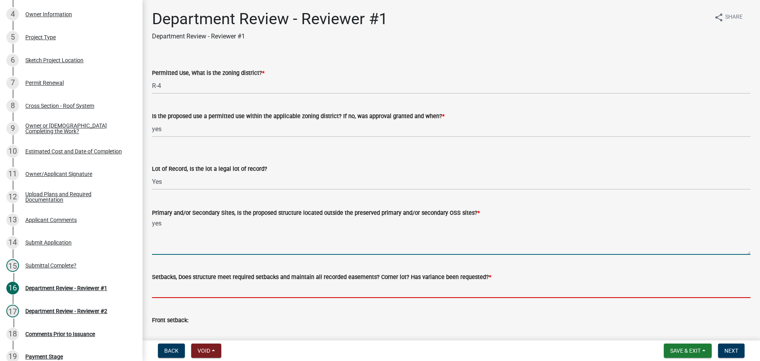
click at [174, 287] on input "Setbacks, Does structure meet required setbacks and maintain all recorded easem…" at bounding box center [451, 289] width 599 height 16
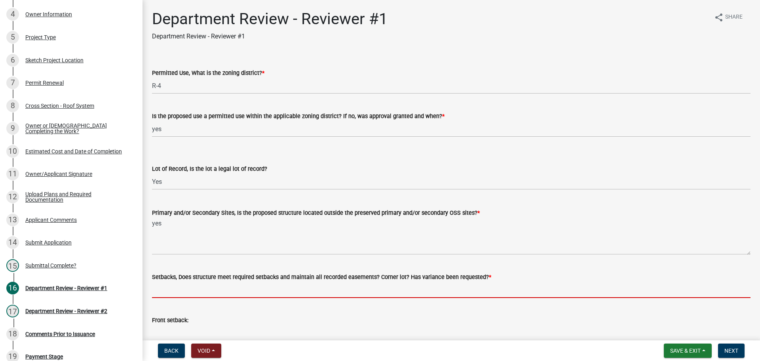
type input "yes"
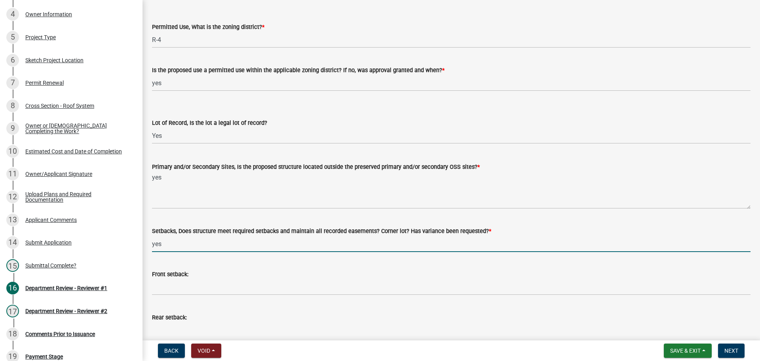
scroll to position [119, 0]
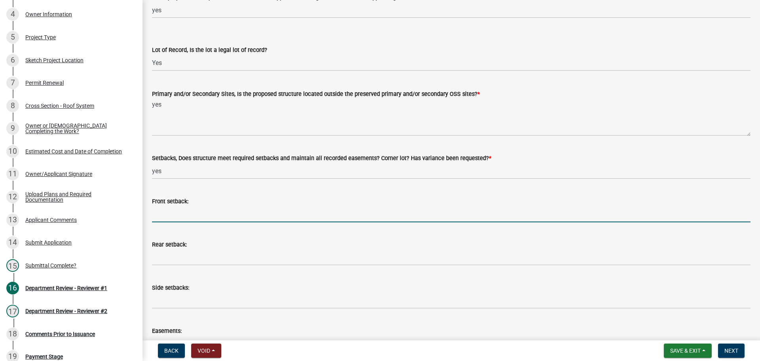
click at [196, 212] on input "Front setback:" at bounding box center [451, 214] width 599 height 16
type input "88'"
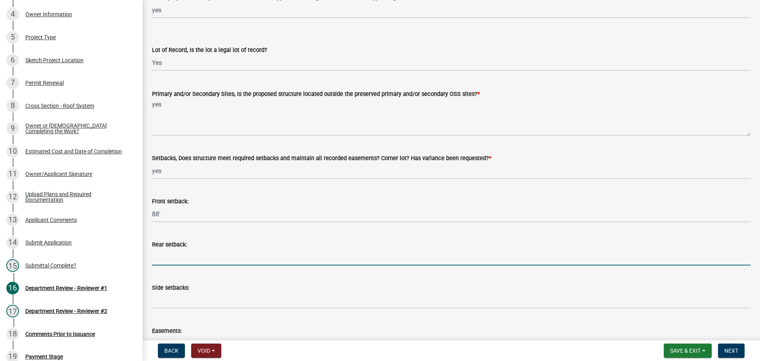
click at [181, 257] on input "Rear setback:" at bounding box center [451, 257] width 599 height 16
type input "n/a"
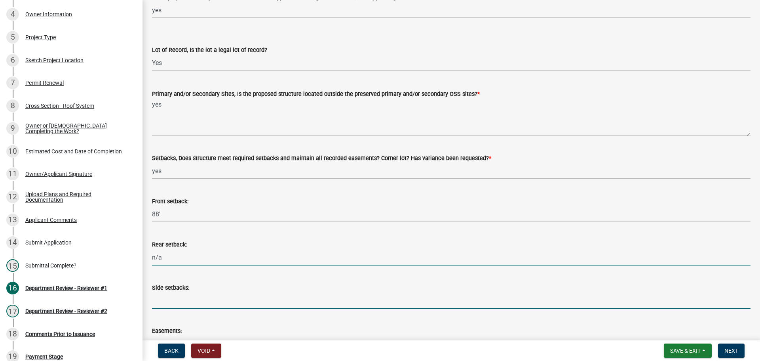
click at [182, 293] on input "Side setbacks:" at bounding box center [451, 300] width 599 height 16
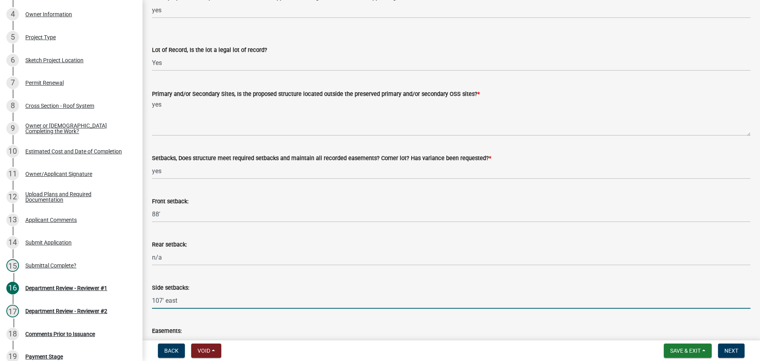
scroll to position [238, 0]
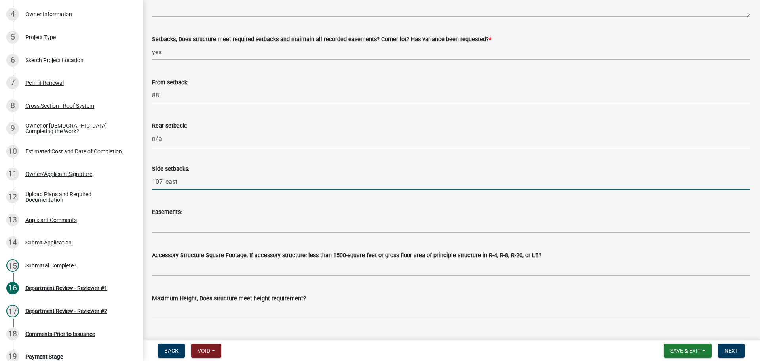
type input "107' east"
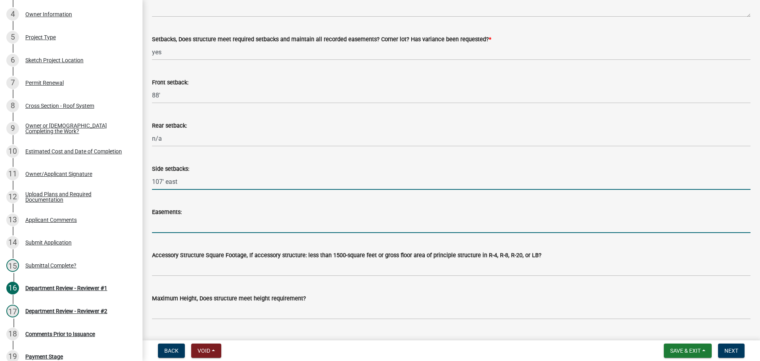
click at [166, 219] on input "Easements:" at bounding box center [451, 225] width 599 height 16
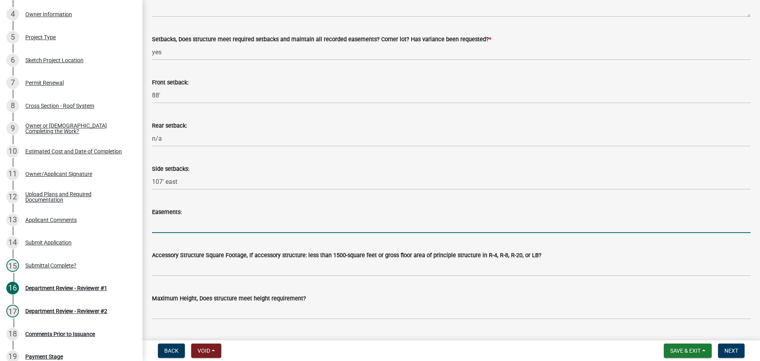
type input "n/a"
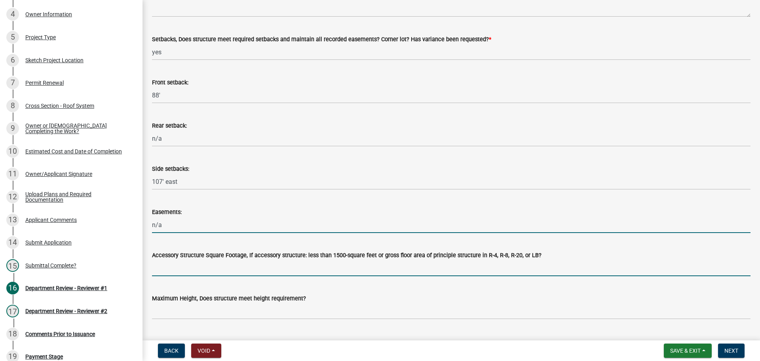
click at [199, 271] on input "Accessory Structure Square Footage, If accessory structure: less than 1500-squa…" at bounding box center [451, 268] width 599 height 16
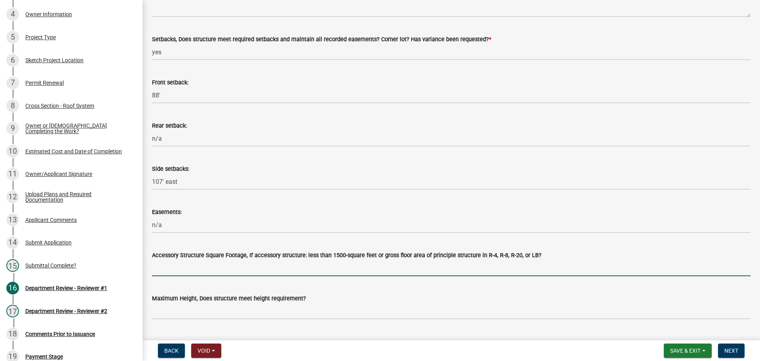
type input "n/a"
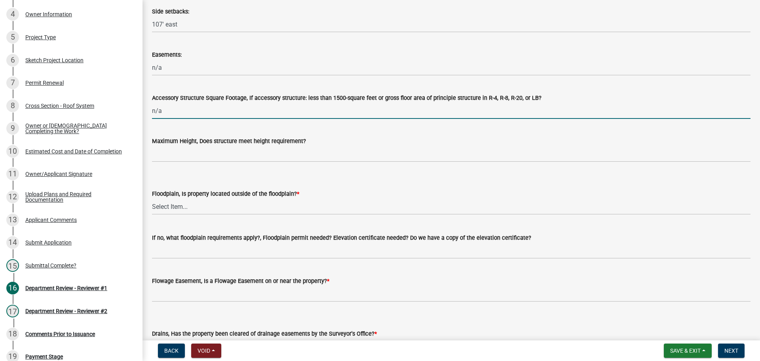
scroll to position [396, 0]
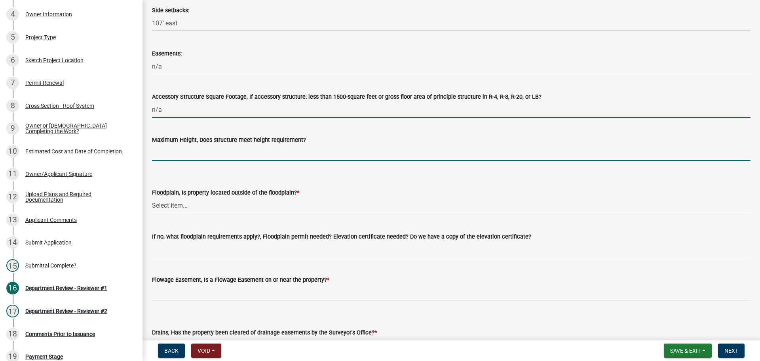
click at [178, 155] on input "Maximum Height, Does structure meet height requirement?" at bounding box center [451, 152] width 599 height 16
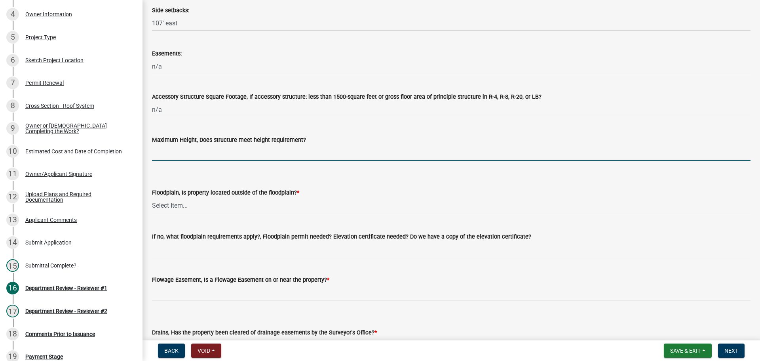
type input "yes"
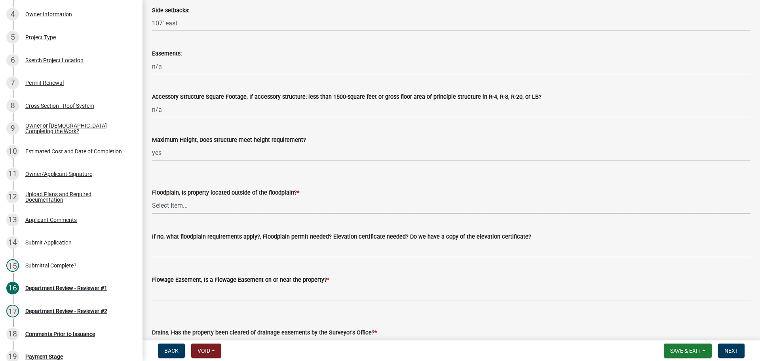
click at [160, 206] on select "Select Item... Yes No" at bounding box center [451, 205] width 599 height 16
click at [152, 197] on select "Select Item... Yes No" at bounding box center [451, 205] width 599 height 16
select select "4d344b6b-263e-4955-821e-df439c2abf80"
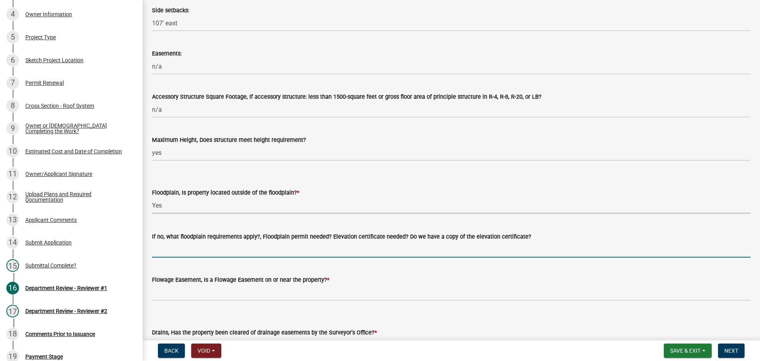
click at [159, 251] on input "If no, what floodplain requirements apply?, Floodplain permit needed? Elevation…" at bounding box center [451, 249] width 599 height 16
type input "n/a"
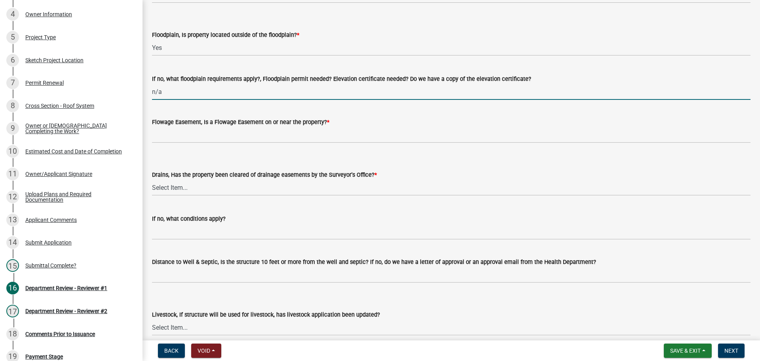
scroll to position [554, 0]
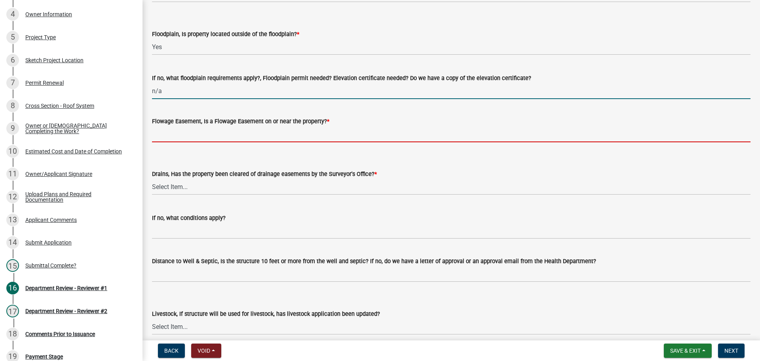
click at [173, 140] on input "Flowage Easement, Is a Flowage Easement on or near the property? *" at bounding box center [451, 134] width 599 height 16
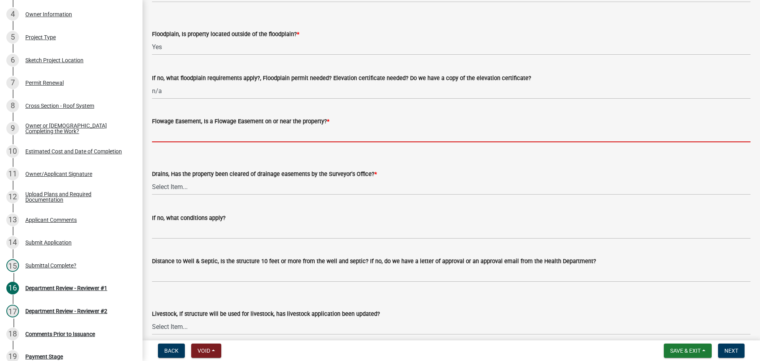
type input "no"
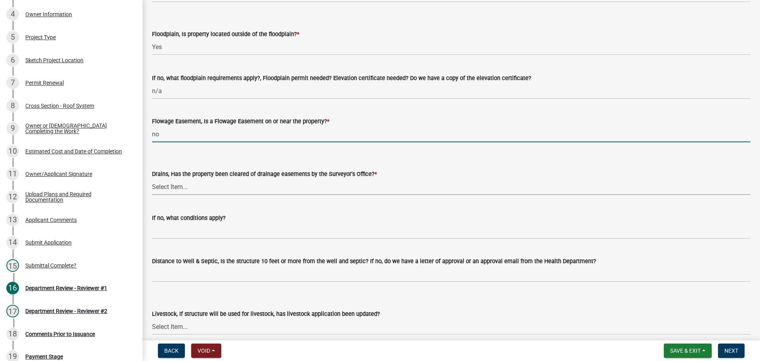
click at [174, 181] on select "Select Item... Yes No" at bounding box center [451, 187] width 599 height 16
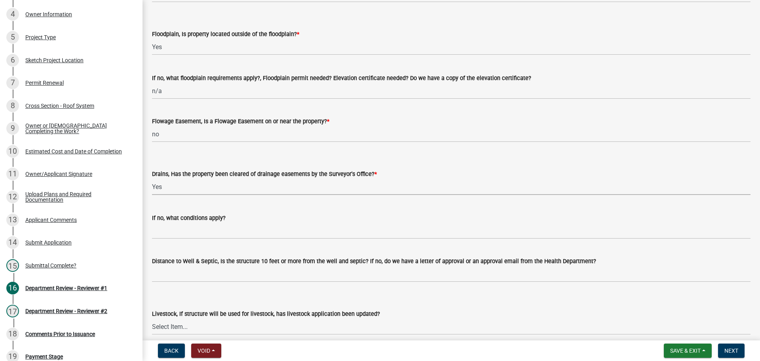
click at [152, 179] on select "Select Item... Yes No" at bounding box center [451, 187] width 599 height 16
select select "3435a8d9-7fe8-426c-a79c-bec098f274c8"
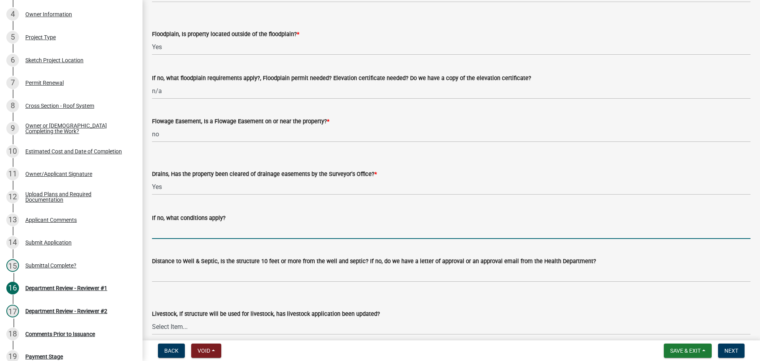
click at [172, 230] on input "If no, what conditions apply?" at bounding box center [451, 230] width 599 height 16
type input "n/a"
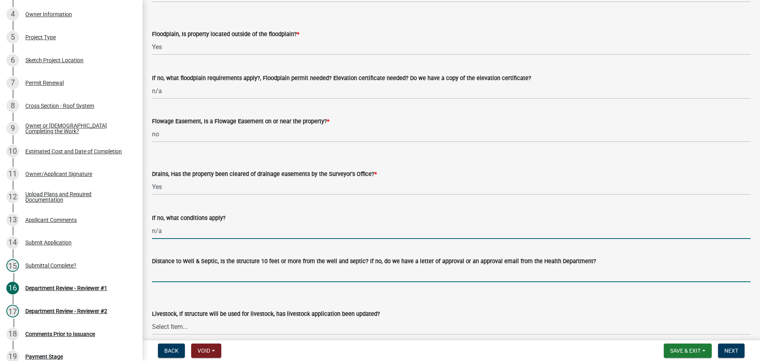
click at [189, 272] on input "Distance to Well & Septic, Is the structure 10 feet or more from the well and s…" at bounding box center [451, 274] width 599 height 16
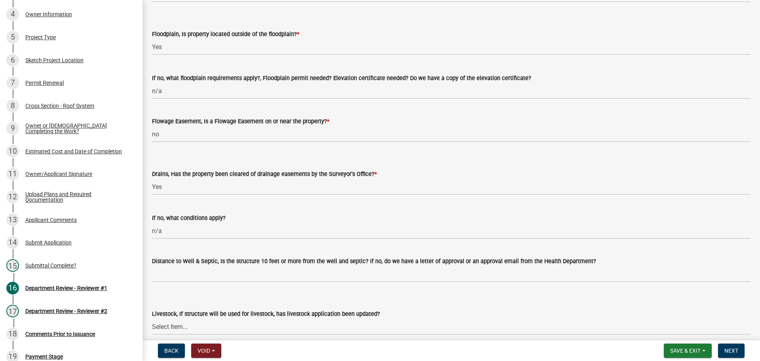
click at [202, 172] on label "Drains, Has the property been cleared of drainage easements by the Surveyor's O…" at bounding box center [264, 174] width 225 height 6
click at [202, 179] on select "Select Item... Yes No" at bounding box center [451, 187] width 599 height 16
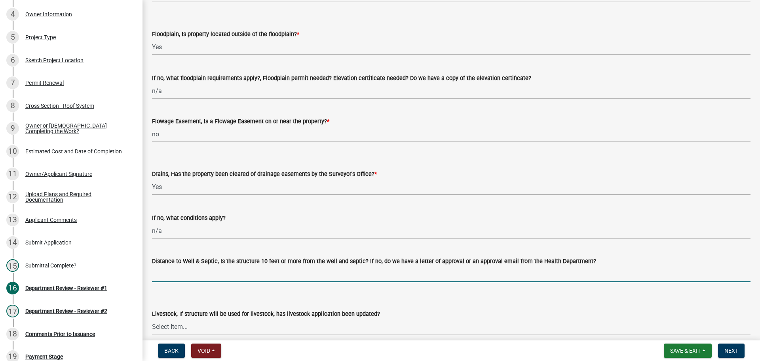
click at [153, 279] on input "Distance to Well & Septic, Is the structure 10 feet or more from the well and s…" at bounding box center [451, 274] width 599 height 16
type input "yes per applicant"
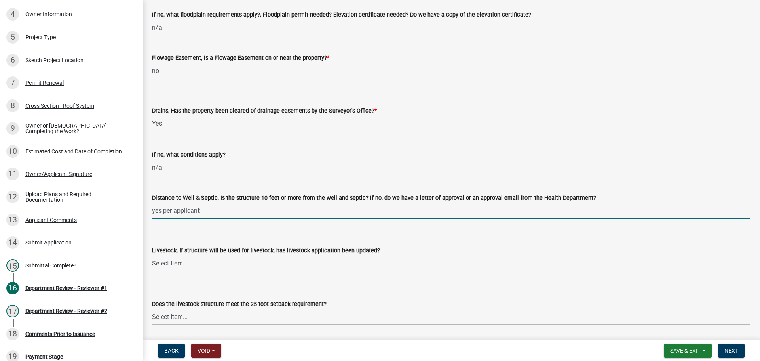
scroll to position [713, 0]
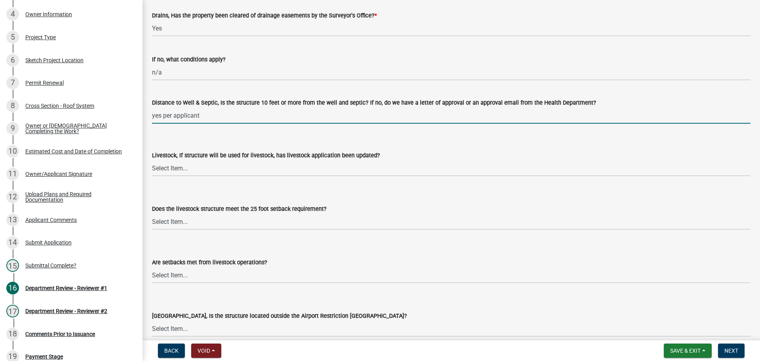
click at [181, 158] on label "Livestock, If structure will be used for livestock, has livestock application b…" at bounding box center [266, 156] width 228 height 6
click at [181, 160] on select "Select Item... Yes No N/A" at bounding box center [451, 168] width 599 height 16
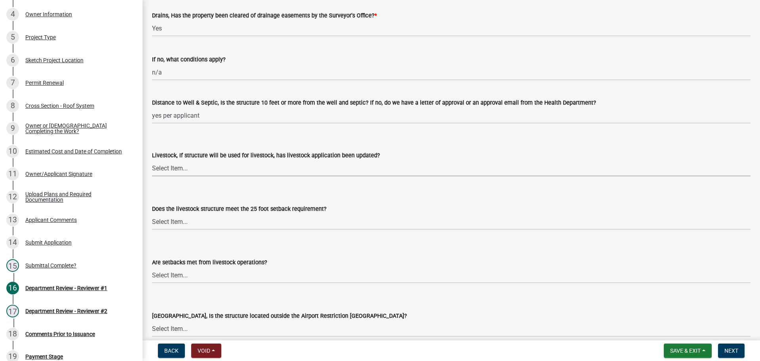
click at [167, 173] on select "Select Item... Yes No N/A" at bounding box center [451, 168] width 599 height 16
click at [152, 160] on select "Select Item... Yes No N/A" at bounding box center [451, 168] width 599 height 16
select select "eaf3e748-0c34-4172-8b01-65cdd0471d39"
click at [169, 220] on select "Select Item... Yes No N/A" at bounding box center [451, 221] width 599 height 16
click at [152, 213] on select "Select Item... Yes No N/A" at bounding box center [451, 221] width 599 height 16
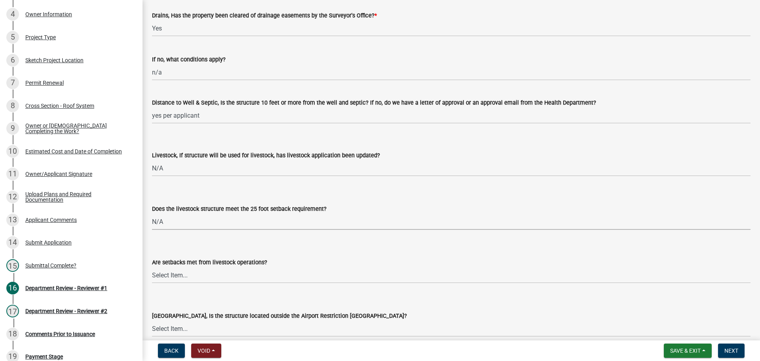
select select "97f70f7f-d8ff-42c1-b3fa-bd81516e2135"
drag, startPoint x: 165, startPoint y: 272, endPoint x: 166, endPoint y: 277, distance: 5.2
click at [165, 273] on select "Select Item... Yes No" at bounding box center [451, 275] width 599 height 16
click at [152, 267] on select "Select Item... Yes No" at bounding box center [451, 275] width 599 height 16
select select "bcfbae84-cc48-4e96-a608-95d4b3afbd10"
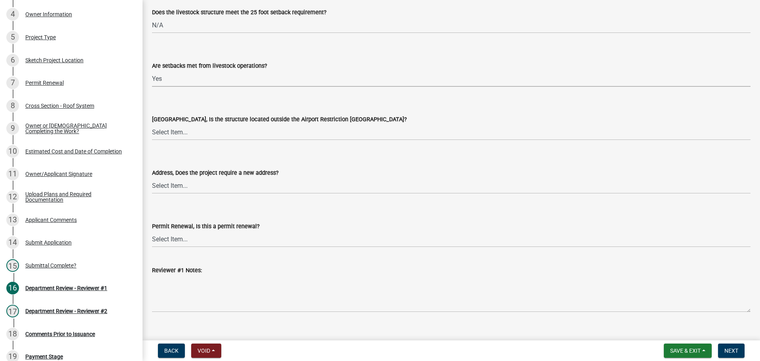
scroll to position [910, 0]
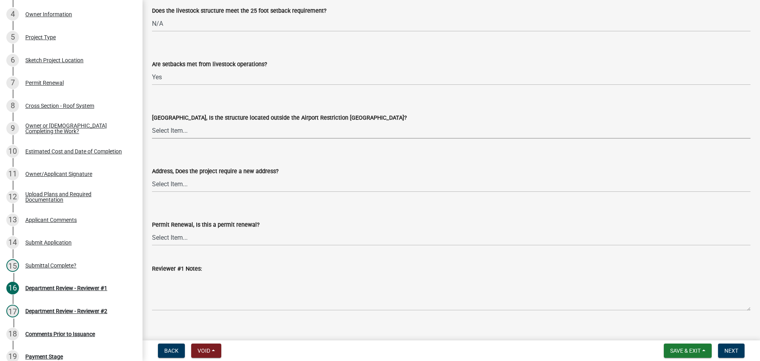
click at [160, 135] on select "Select Item... Yes No" at bounding box center [451, 130] width 599 height 16
click at [152, 122] on select "Select Item... Yes No" at bounding box center [451, 130] width 599 height 16
select select "0a18fa03-91a8-4574-a853-f13f36fc951a"
drag, startPoint x: 163, startPoint y: 182, endPoint x: 162, endPoint y: 189, distance: 7.5
click at [163, 182] on select "Select Item... Yes No" at bounding box center [451, 184] width 599 height 16
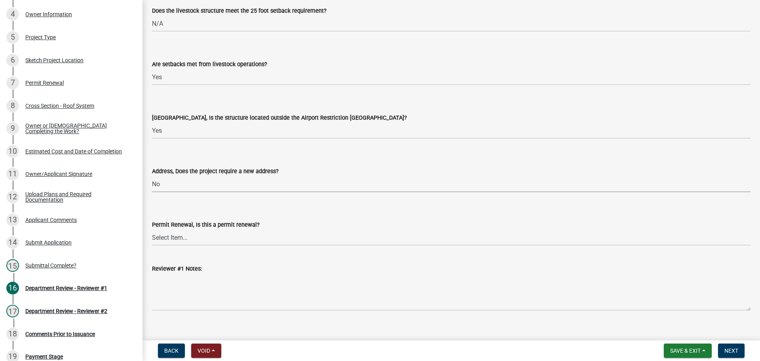
click at [152, 176] on select "Select Item... Yes No" at bounding box center [451, 184] width 599 height 16
select select "cc1b4594-f27a-40d9-bda8-9112ff5e7b5c"
click at [734, 348] on span "Next" at bounding box center [731, 350] width 14 height 6
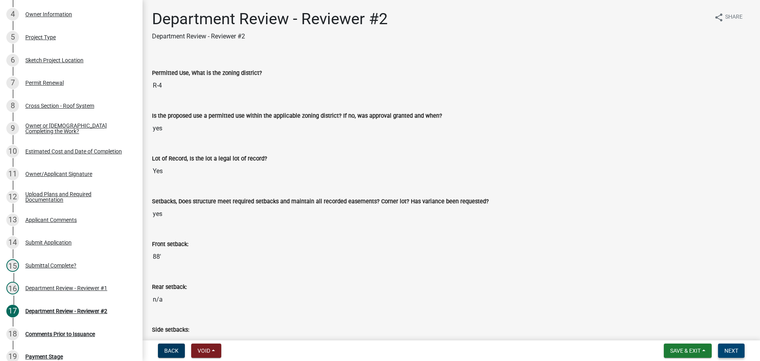
click at [733, 346] on button "Next" at bounding box center [731, 350] width 27 height 14
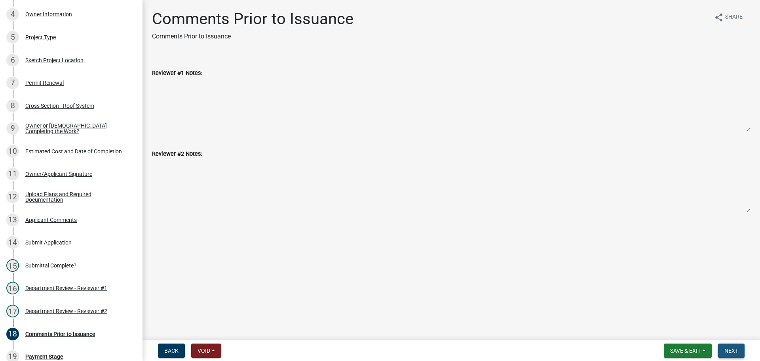
click at [732, 344] on button "Next" at bounding box center [731, 350] width 27 height 14
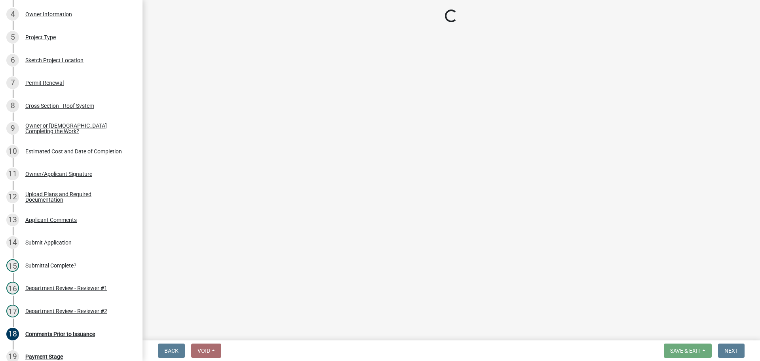
select select "3: 3"
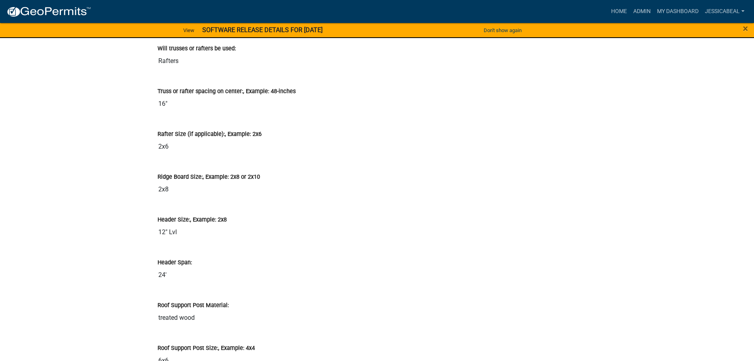
scroll to position [1188, 0]
